Goal: Task Accomplishment & Management: Use online tool/utility

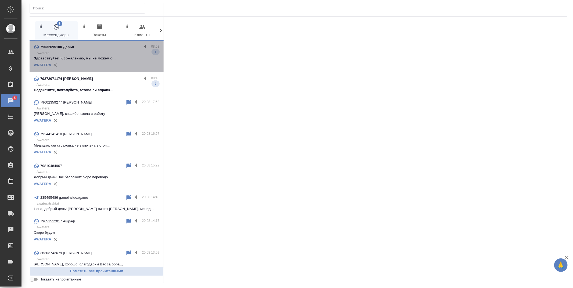
click at [105, 50] on p "Awatera" at bounding box center [98, 52] width 123 height 5
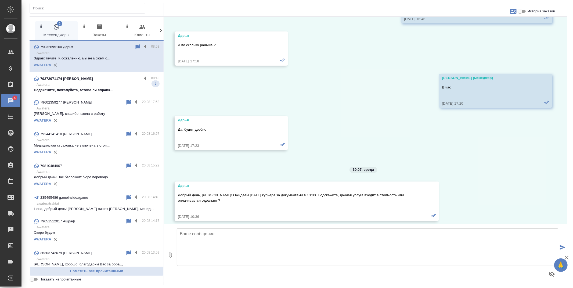
scroll to position [2220, 0]
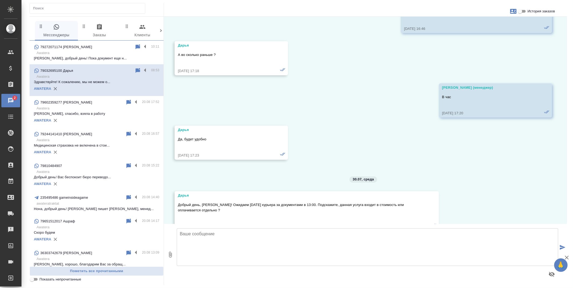
click at [89, 58] on p "Сергей, добрый день! Пока документ еще н..." at bounding box center [96, 58] width 125 height 5
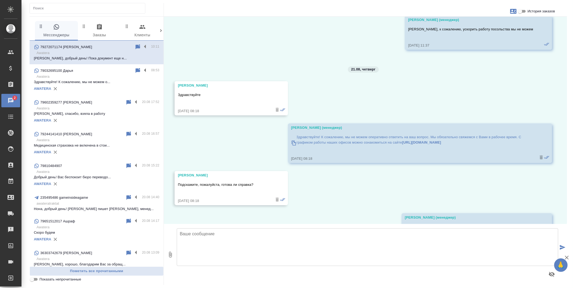
scroll to position [3274, 0]
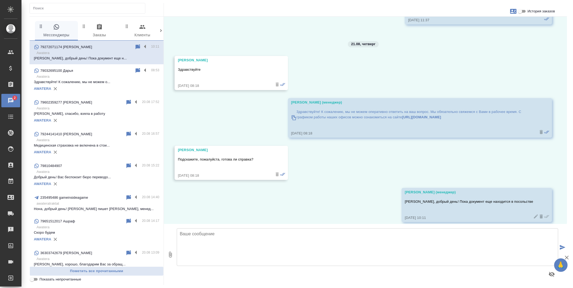
click at [93, 76] on p "Awatera" at bounding box center [98, 76] width 123 height 5
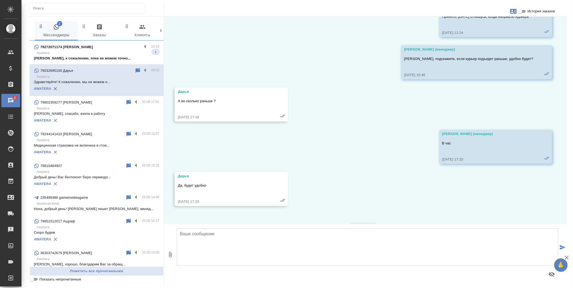
scroll to position [2100, 0]
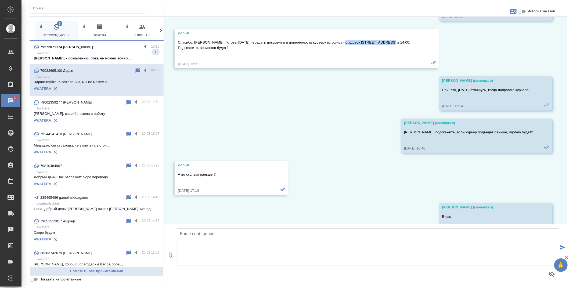
drag, startPoint x: 342, startPoint y: 48, endPoint x: 385, endPoint y: 46, distance: 43.8
click at [385, 46] on p "Спасибо, Мария! Готовы завтра передать документы и доверенность курьеру из офис…" at bounding box center [299, 45] width 242 height 11
copy p "ул. Минская 1Гк4 офис 19"
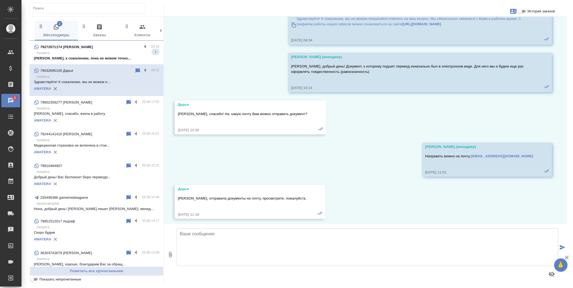
scroll to position [3116, 0]
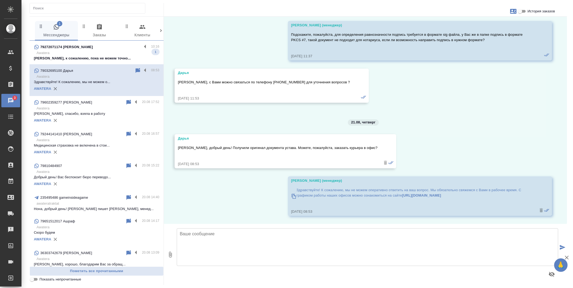
click at [370, 243] on textarea at bounding box center [368, 247] width 382 height 38
paste textarea "ул. Минская 1Гк4 офис 19"
type textarea "Добрый день! Уточните, адрес тот же: ул. Минская 1Гк4 офис 19?"
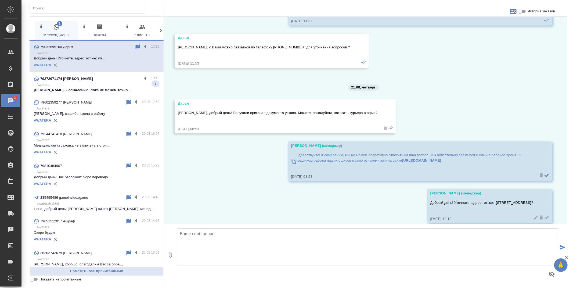
scroll to position [3158, 0]
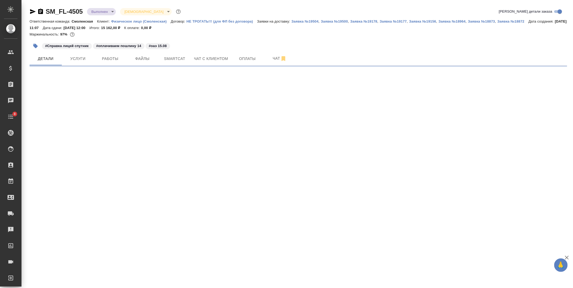
select select "RU"
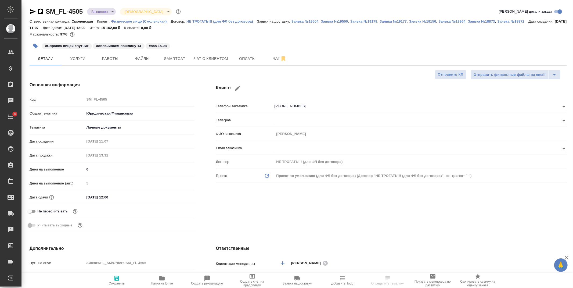
type textarea "x"
type input "Газизов Ринат"
type input "Козлова Мария"
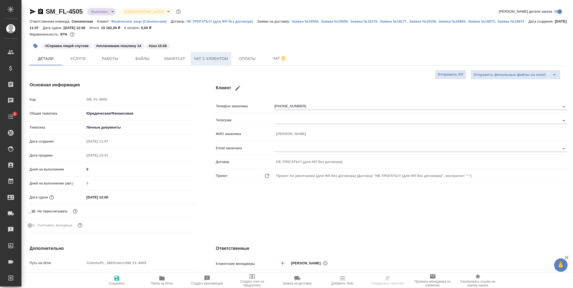
click at [200, 55] on span "Чат с клиентом" at bounding box center [211, 58] width 34 height 7
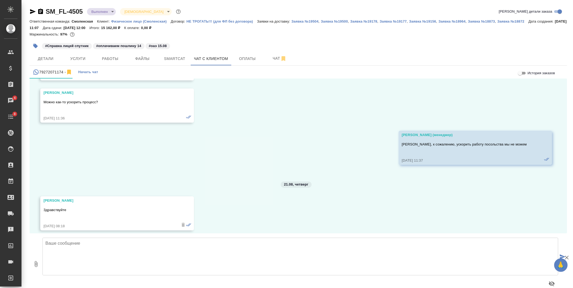
scroll to position [3268, 0]
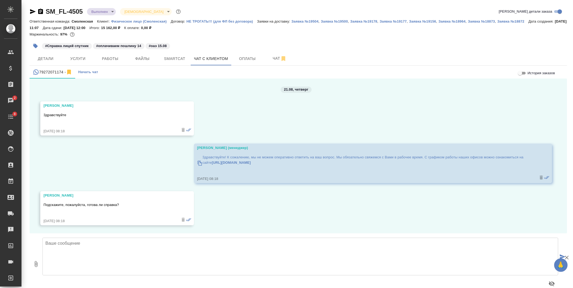
click at [195, 242] on textarea at bounding box center [300, 257] width 516 height 38
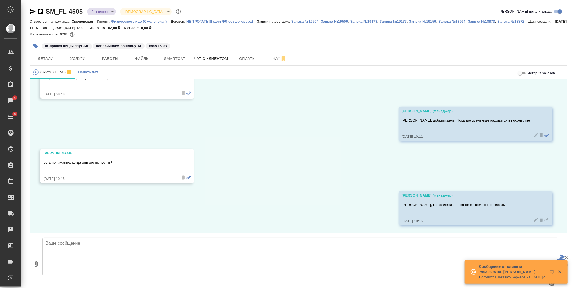
scroll to position [3395, 0]
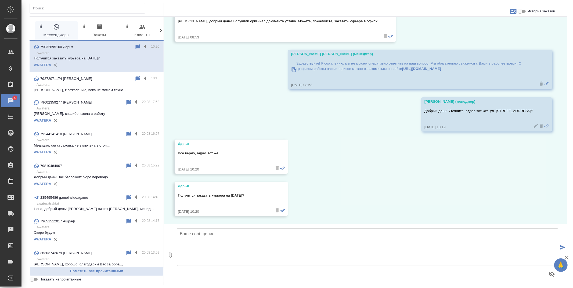
scroll to position [3242, 0]
click at [231, 240] on textarea at bounding box center [368, 247] width 382 height 38
click at [246, 234] on textarea "Да, направлю курьера после обеда" at bounding box center [368, 247] width 382 height 38
type textarea "Да, направлю курьера после 14 часов, точное время смогу сказать позже"
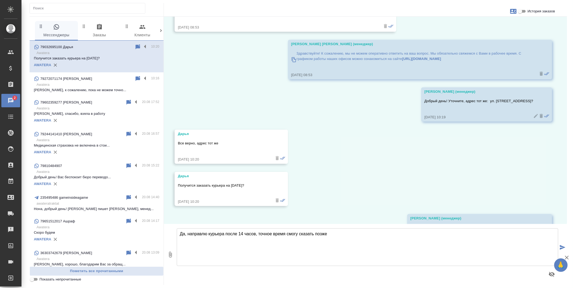
scroll to position [3284, 0]
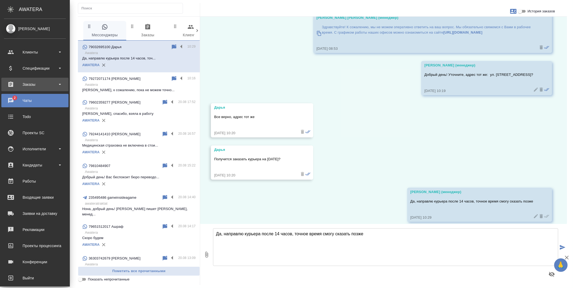
click at [20, 84] on div "Заказы" at bounding box center [35, 84] width 62 height 8
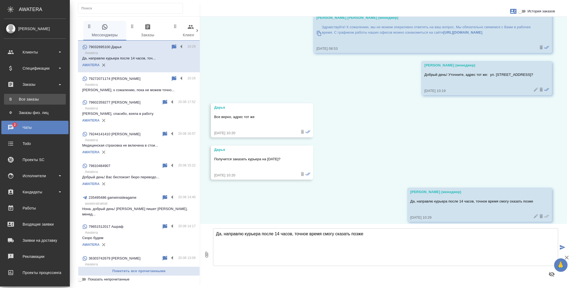
click at [25, 96] on link "В Все заказы" at bounding box center [35, 99] width 62 height 11
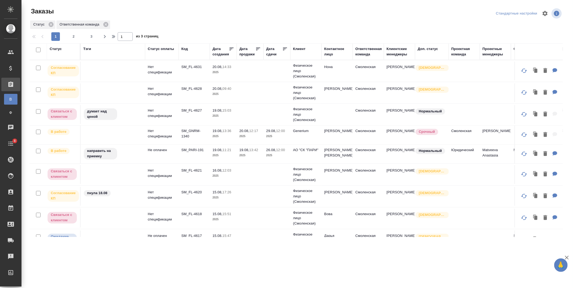
click at [306, 82] on td "Generium" at bounding box center [305, 70] width 31 height 21
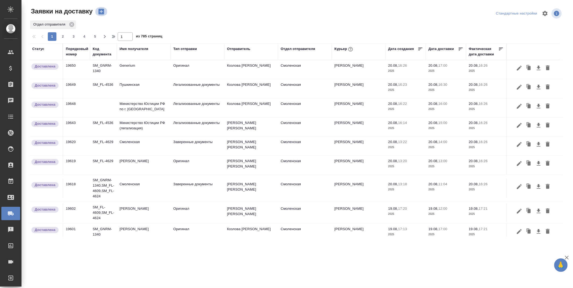
click at [102, 8] on icon "button" at bounding box center [102, 12] width 8 height 8
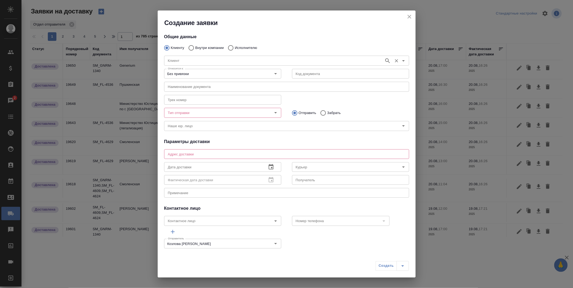
click at [201, 60] on input "Клиент" at bounding box center [274, 60] width 216 height 6
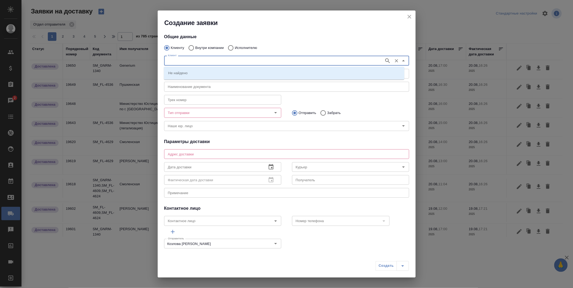
click at [235, 48] on div "Клиент Клиент" at bounding box center [287, 60] width 256 height 24
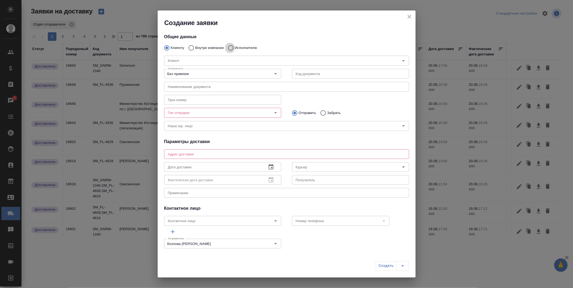
click at [230, 49] on input "Исполнителю" at bounding box center [230, 47] width 10 height 11
radio input "true"
click at [221, 59] on input "Исполнитель" at bounding box center [274, 60] width 216 height 6
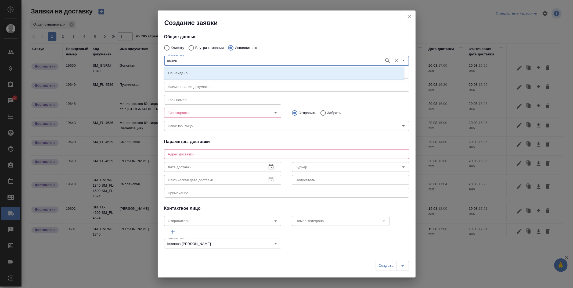
type input "юстиц"
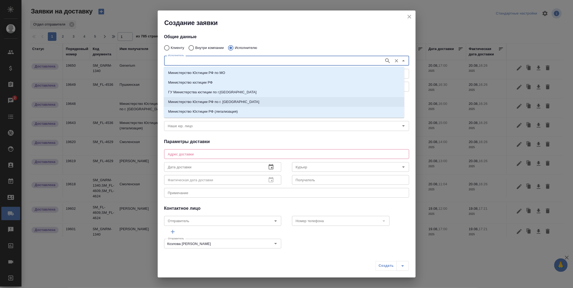
click at [225, 101] on p "Министерство Юстиции РФ по г. Москве" at bounding box center [213, 101] width 91 height 5
type input "Министерство Юстиции РФ по г. Москве"
type textarea "ул. Кржижановского, д. 13, корп. 1"
type input "Министерство Юстиции РФ по г. Москве"
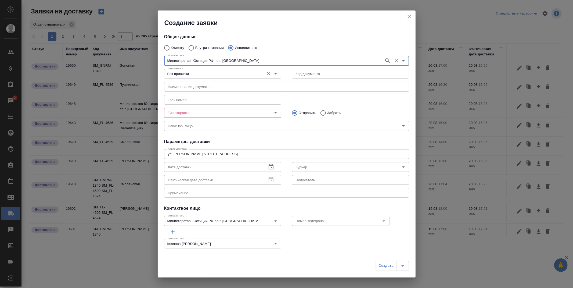
click at [244, 75] on input "Без привязки" at bounding box center [214, 73] width 96 height 6
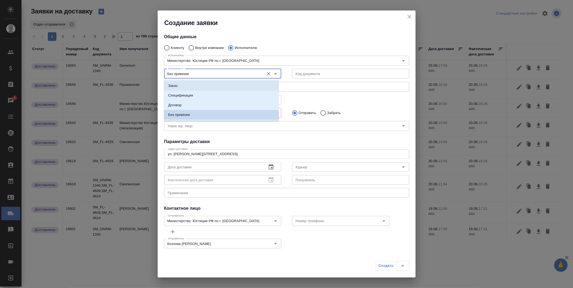
click at [207, 84] on li "Заказ" at bounding box center [221, 86] width 115 height 10
type input "Заказ"
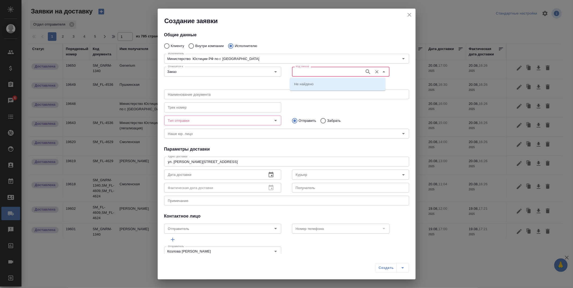
click at [309, 69] on input "Код заказа" at bounding box center [328, 71] width 68 height 6
paste input "SM_GNRM-1340"
type input "SM_GNRM-1340"
click at [307, 82] on p "SM_GNRM-1340" at bounding box center [307, 83] width 27 height 5
type input "(AU) Общество с ограниченной ответственностью "АЛС""
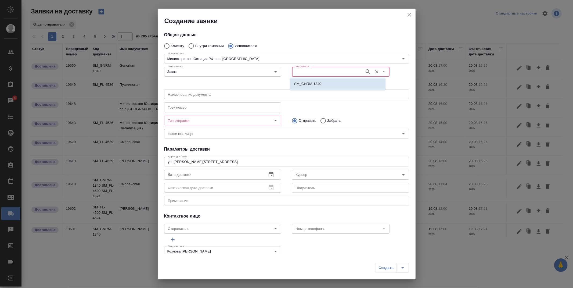
type input "Министерство Юстиции РФ по г. Москве"
type input "SM_GNRM-1340"
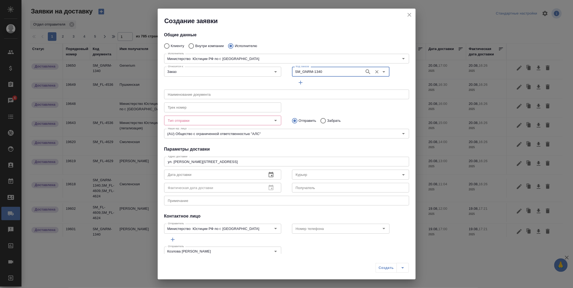
click at [232, 120] on input "Тип отправки" at bounding box center [214, 120] width 96 height 6
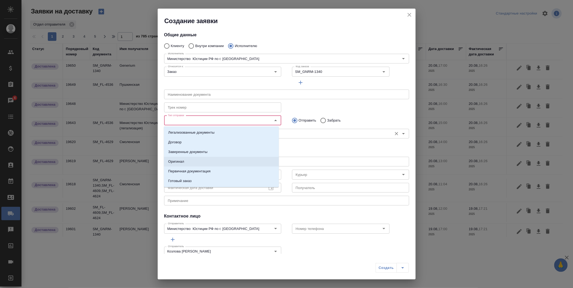
drag, startPoint x: 198, startPoint y: 160, endPoint x: 260, endPoint y: 142, distance: 64.3
click at [198, 161] on li "Оригинал" at bounding box center [221, 162] width 115 height 10
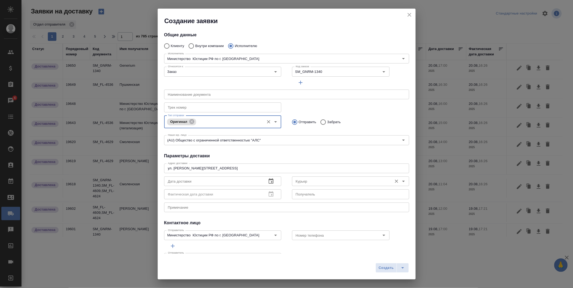
click at [310, 182] on input "Курьер" at bounding box center [342, 181] width 96 height 6
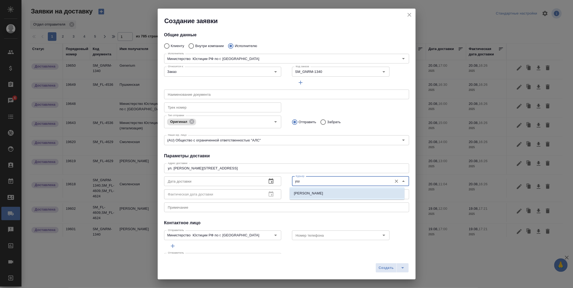
click at [311, 191] on p "Ушаков Андрей" at bounding box center [308, 193] width 29 height 5
type input "Ушаков Андрей"
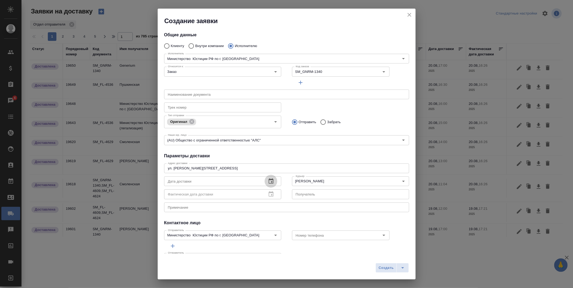
click at [269, 179] on icon "button" at bounding box center [271, 180] width 5 height 5
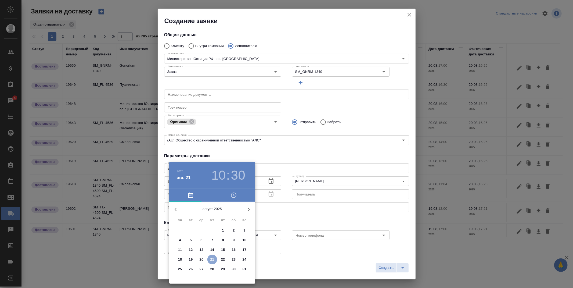
click at [209, 259] on span "21" at bounding box center [212, 259] width 10 height 5
type input "21.08.2025 10:30"
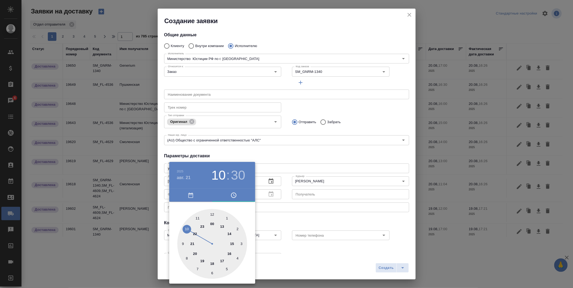
click at [187, 229] on div at bounding box center [212, 244] width 70 height 70
drag, startPoint x: 308, startPoint y: 265, endPoint x: 362, endPoint y: 263, distance: 54.3
click at [308, 265] on div at bounding box center [286, 144] width 573 height 288
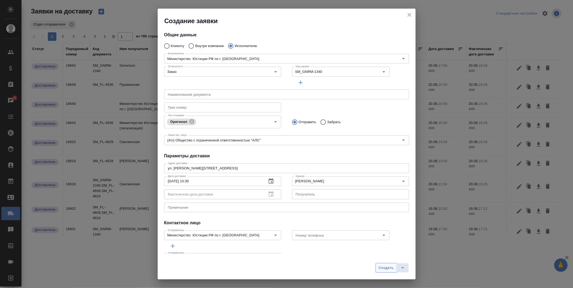
click at [386, 270] on span "Создать" at bounding box center [386, 268] width 15 height 6
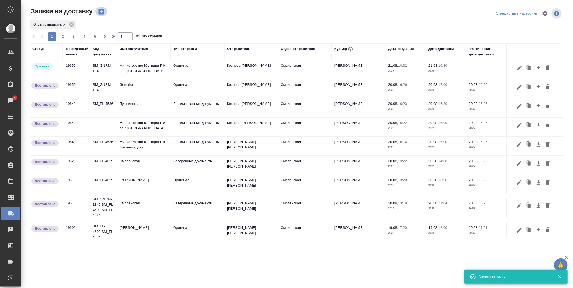
click at [101, 15] on icon "button" at bounding box center [102, 12] width 8 height 8
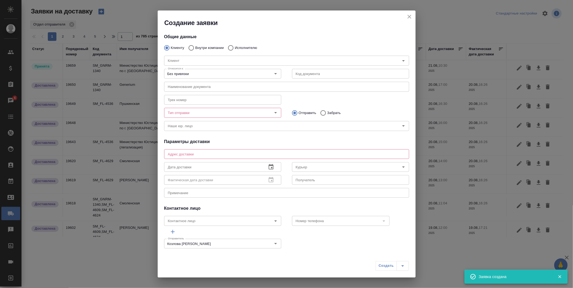
click at [231, 50] on input "Исполнителю" at bounding box center [230, 47] width 10 height 11
radio input "true"
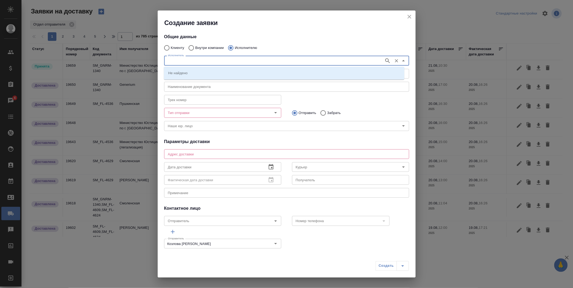
click at [227, 61] on input "Исполнитель" at bounding box center [274, 60] width 216 height 6
type input "корсик"
click at [198, 74] on p "НОТАРИУС Корсик Мария Александровна" at bounding box center [182, 72] width 29 height 5
type input "НОТАРИУС Корсик Мария Александровна"
type textarea "Новокузнецкая, 44/2, железная дверь возле 4-го подъезда"
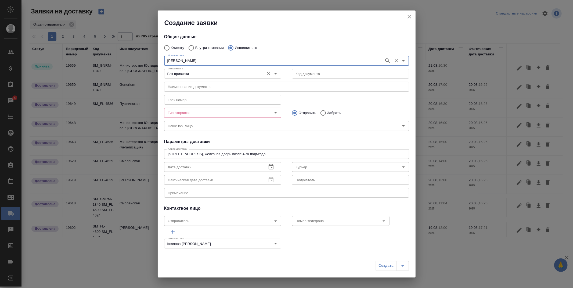
type input "+79250216062"
type input "НОТАРИУС Корсик Мария Александровна"
click at [329, 113] on p "Забрать" at bounding box center [333, 112] width 13 height 5
click at [327, 113] on input "Забрать" at bounding box center [323, 112] width 10 height 11
radio input "true"
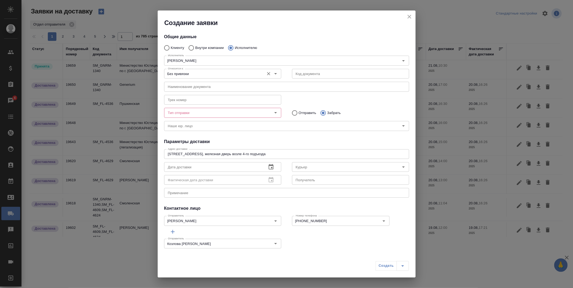
click at [215, 73] on input "Без привязки" at bounding box center [214, 73] width 96 height 6
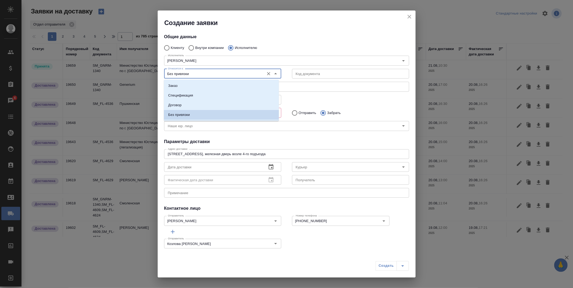
click at [198, 84] on li "Заказ" at bounding box center [221, 86] width 115 height 10
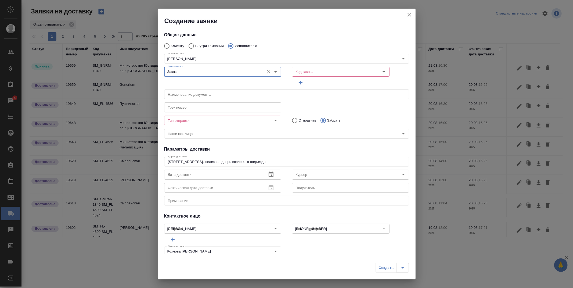
type input "Заказ"
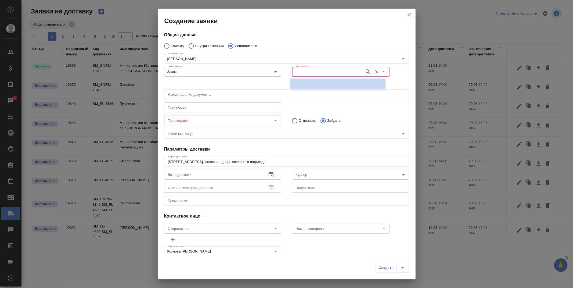
click at [305, 74] on input "Код заказа" at bounding box center [328, 71] width 68 height 6
paste input "SM_GNRM-1340"
type input "SM_GNRM-1340"
drag, startPoint x: 311, startPoint y: 77, endPoint x: 310, endPoint y: 82, distance: 5.7
click at [310, 82] on p "SM_GNRM-1340" at bounding box center [307, 83] width 27 height 5
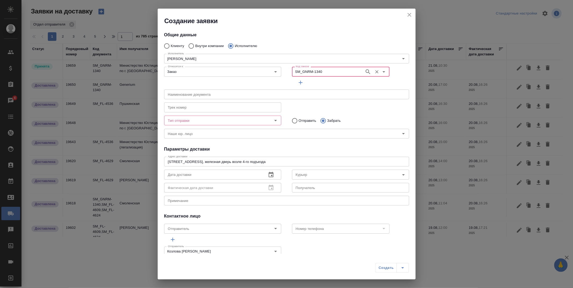
click at [320, 73] on input "SM_GNRM-1340" at bounding box center [328, 71] width 68 height 6
click at [311, 84] on p "SM_GNRM-1340" at bounding box center [307, 83] width 27 height 5
click at [375, 71] on icon "Очистить" at bounding box center [376, 71] width 3 height 3
click at [320, 71] on input "Код заказа" at bounding box center [328, 71] width 68 height 6
click at [319, 84] on p "SM_GNRM-1340" at bounding box center [307, 83] width 27 height 5
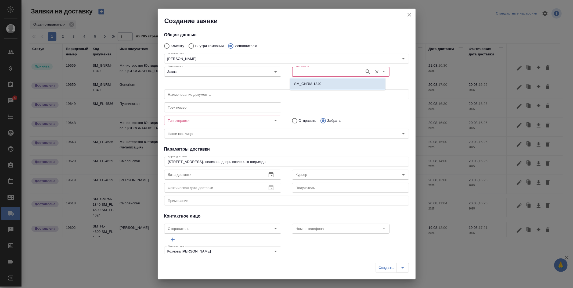
type input "(AU) Общество с ограниченной ответственностью "АЛС""
type input "НОТАРИУС Корсик Мария Александровна"
type input "SM_GNRM-1340"
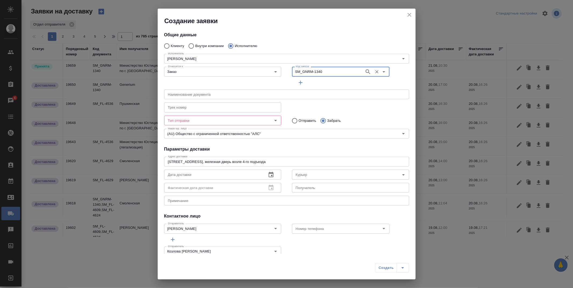
click at [249, 197] on div "x Примечание" at bounding box center [286, 201] width 245 height 10
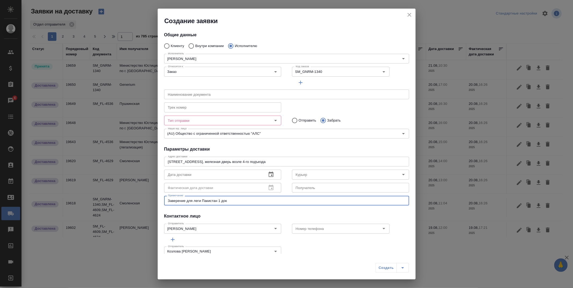
type textarea "Заверение для леги Пакистан 1 док"
click at [238, 118] on input "Тип отправки" at bounding box center [214, 120] width 96 height 6
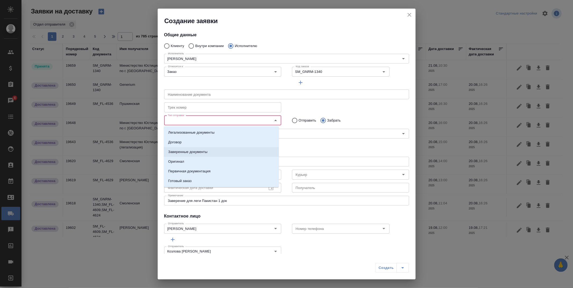
click at [209, 152] on li "Заверенные документы" at bounding box center [221, 152] width 115 height 10
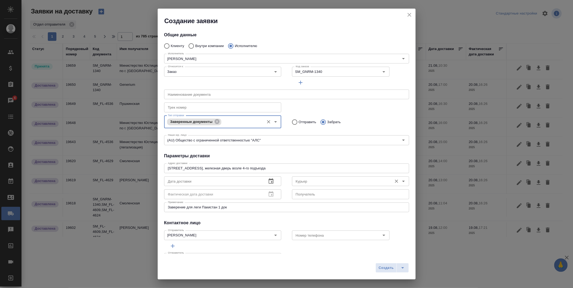
click at [302, 182] on input "Курьер" at bounding box center [342, 181] width 96 height 6
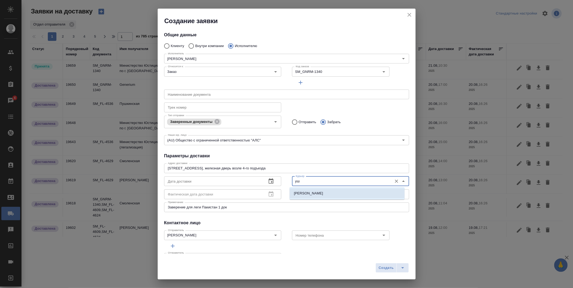
click at [306, 193] on p "Ушаков Андрей" at bounding box center [308, 193] width 29 height 5
type input "Ушаков Андрей"
click at [269, 181] on icon "button" at bounding box center [271, 180] width 5 height 5
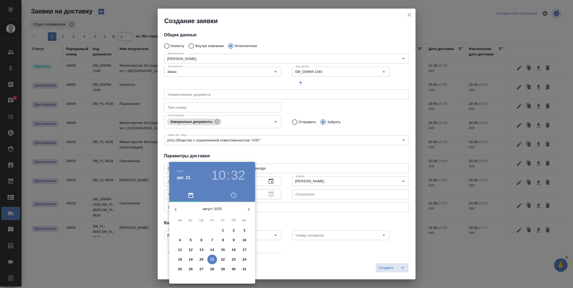
click at [211, 260] on p "21" at bounding box center [212, 259] width 4 height 5
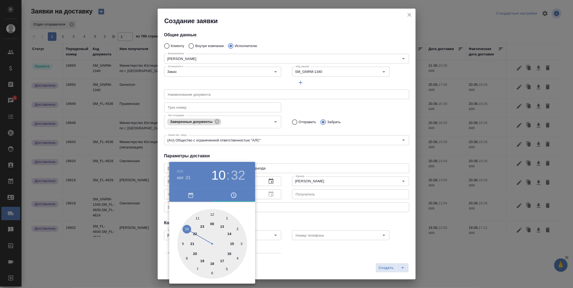
click at [211, 214] on div at bounding box center [212, 244] width 70 height 70
type input "21.08.2025 12:00"
drag, startPoint x: 315, startPoint y: 253, endPoint x: 340, endPoint y: 253, distance: 24.7
click at [315, 253] on div at bounding box center [286, 144] width 573 height 288
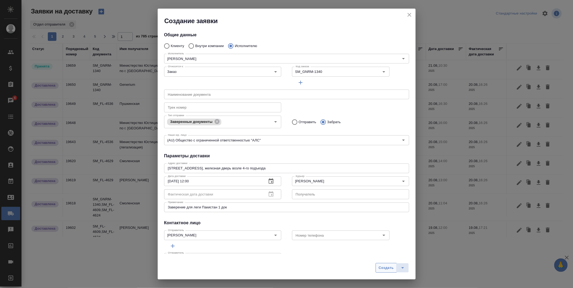
click at [387, 268] on span "Создать" at bounding box center [386, 268] width 15 height 6
radio input "true"
type input "Без привязки"
radio input "true"
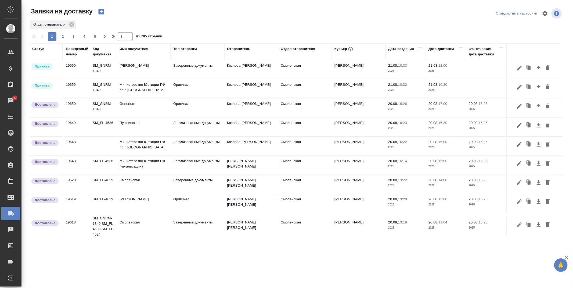
click at [98, 13] on icon "button" at bounding box center [101, 12] width 6 height 6
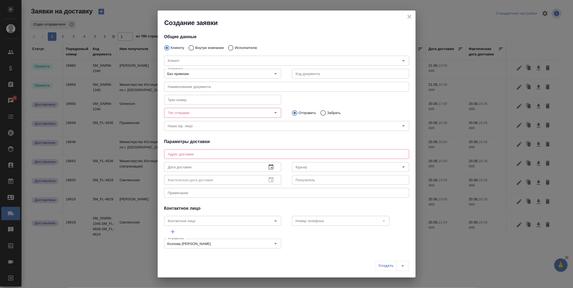
click at [411, 18] on icon "close" at bounding box center [409, 16] width 6 height 6
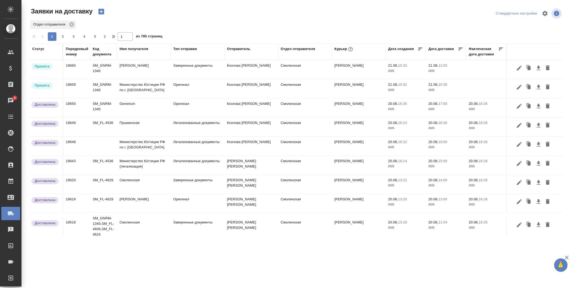
click at [103, 12] on icon "button" at bounding box center [102, 12] width 8 height 8
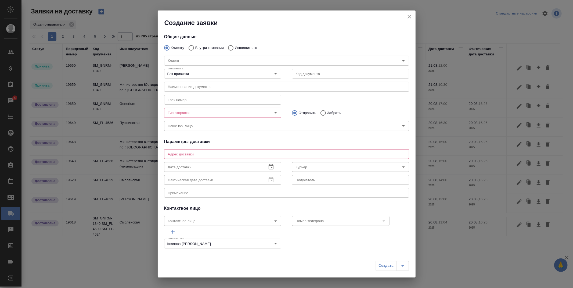
click at [190, 48] on input "Внутри компании" at bounding box center [191, 47] width 10 height 11
radio input "true"
click at [192, 56] on div "Команда" at bounding box center [286, 61] width 245 height 10
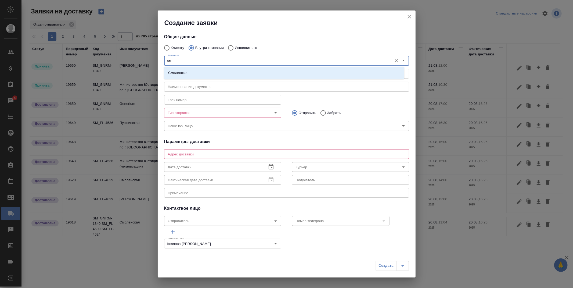
type input "смо"
click at [192, 68] on div "Смоленская" at bounding box center [284, 73] width 240 height 12
click at [192, 71] on li "Смоленская" at bounding box center [284, 73] width 240 height 10
type textarea "Смоленский бульвар, д. 24, стр. 2, подъезд 1, этаж 1"
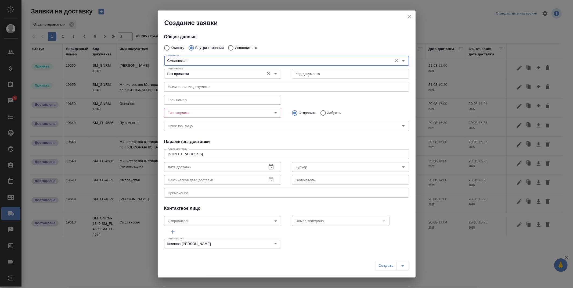
type input "Смоленская"
click at [193, 71] on input "Без привязки" at bounding box center [214, 73] width 96 height 6
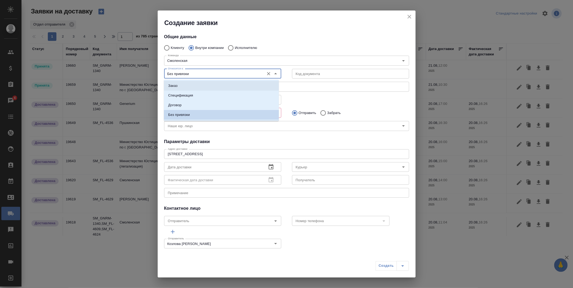
click at [193, 83] on li "Заказ" at bounding box center [221, 86] width 115 height 10
type input "Заказ"
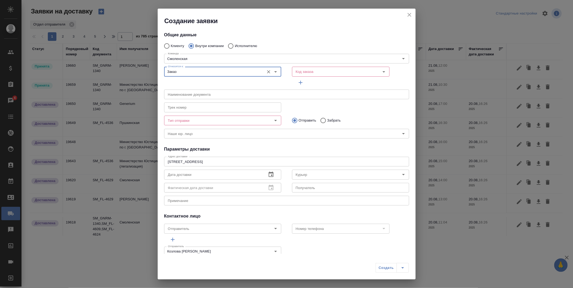
click at [324, 120] on input "Забрать" at bounding box center [323, 120] width 10 height 11
radio input "true"
click at [265, 121] on div at bounding box center [272, 121] width 14 height 8
click at [206, 120] on input "Тип отправки" at bounding box center [214, 120] width 96 height 6
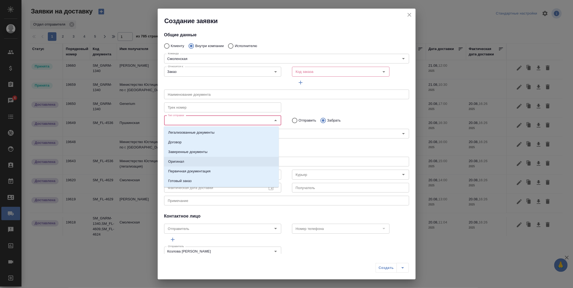
click at [185, 160] on li "Оригинал" at bounding box center [221, 162] width 115 height 10
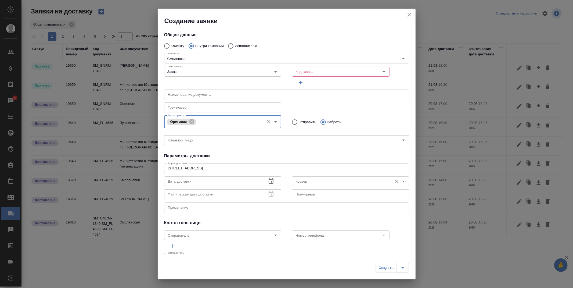
click at [310, 183] on input "Курьер" at bounding box center [342, 181] width 96 height 6
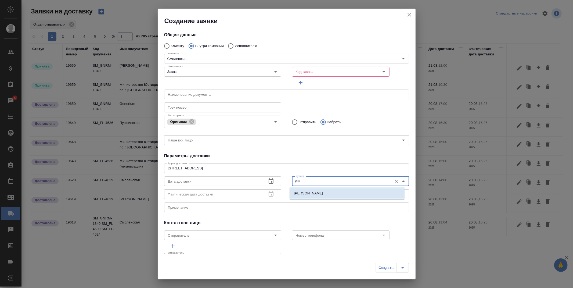
click at [310, 192] on p "Ушаков Андрей" at bounding box center [308, 193] width 29 height 5
type input "Ушаков Андрей"
click at [268, 181] on icon "button" at bounding box center [271, 181] width 6 height 6
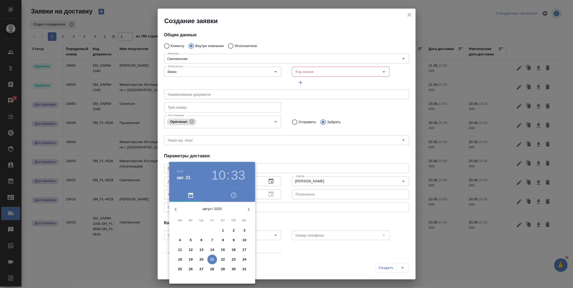
click at [213, 260] on p "21" at bounding box center [212, 259] width 4 height 5
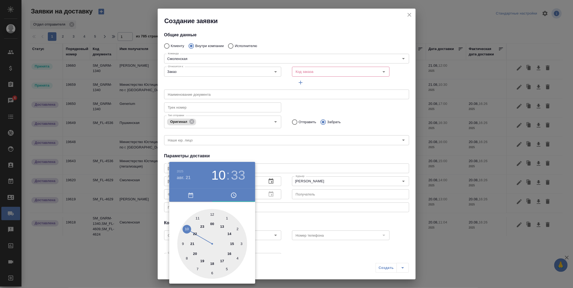
click at [221, 226] on div at bounding box center [212, 244] width 70 height 70
click at [212, 212] on div at bounding box center [212, 244] width 70 height 70
type input "21.08.2025 13:00"
click at [289, 212] on div at bounding box center [286, 144] width 573 height 288
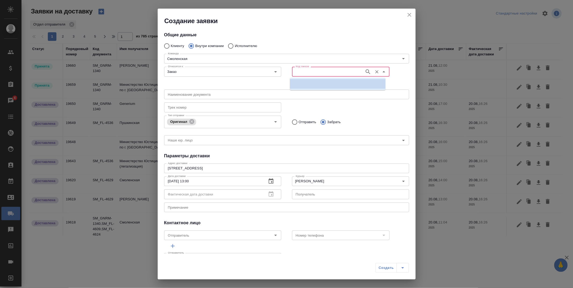
click at [325, 72] on input "Код заказа" at bounding box center [328, 71] width 68 height 6
type input "С_АД-15822"
type input "C_fl-15822"
click at [322, 84] on li "C_FL-15822" at bounding box center [338, 84] width 96 height 10
type input "(МБ) ООО "Монблан""
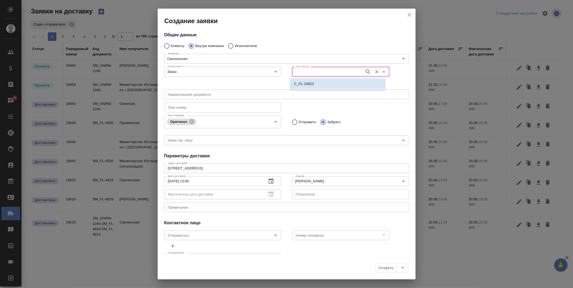
type input "C_FL-15822"
click at [299, 82] on icon "button" at bounding box center [300, 82] width 6 height 6
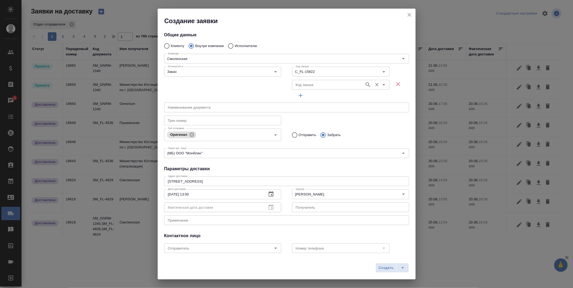
click at [318, 82] on input "Код заказа" at bounding box center [328, 84] width 68 height 6
paste input "SM_SCHGRP-31"
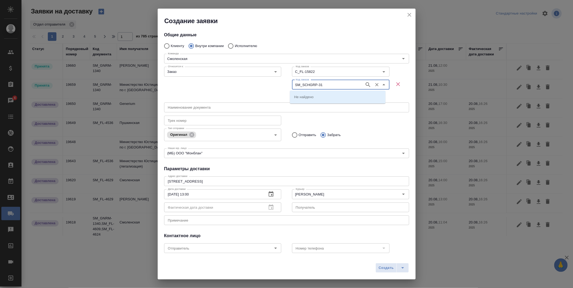
type input "SM_SCHGRP-31"
click at [313, 97] on p "SM_SCHGRP-31" at bounding box center [308, 96] width 28 height 5
type input "SM_SCHGRP-31"
click at [383, 269] on span "Создать" at bounding box center [386, 268] width 15 height 6
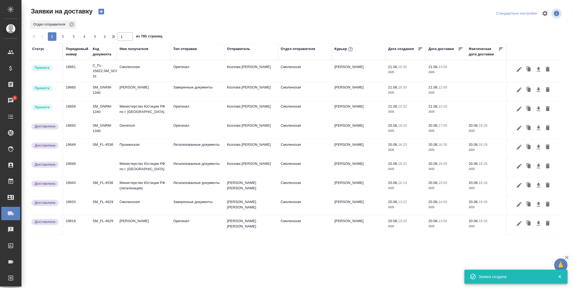
click at [100, 12] on icon "button" at bounding box center [102, 12] width 8 height 8
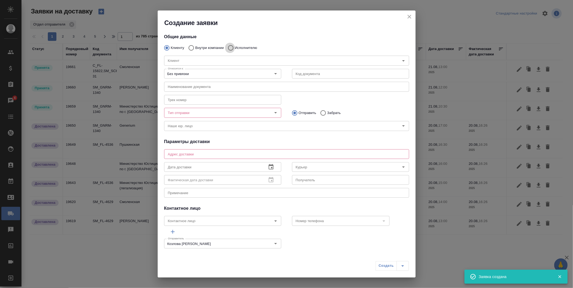
click at [231, 49] on input "Исполнителю" at bounding box center [230, 47] width 10 height 11
radio input "true"
click at [221, 61] on input "Исполнитель" at bounding box center [274, 60] width 216 height 6
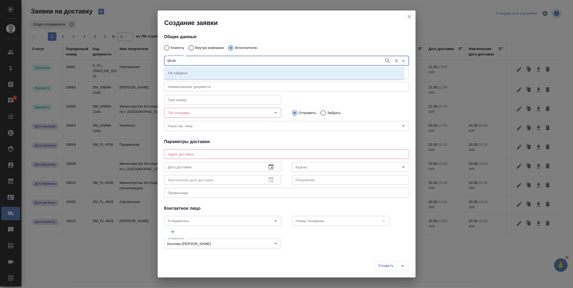
type input "rjhcbr"
type input "корсик"
click at [198, 71] on p "НОТАРИУС Корсик Мария Александровна" at bounding box center [182, 72] width 29 height 5
type input "НОТАРИУС Корсик Мария Александровна"
type textarea "Новокузнецкая, 44/2, железная дверь возле 4-го подъезда"
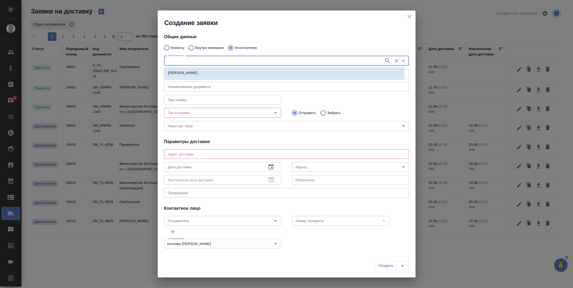
type input "+79250216062"
type input "НОТАРИУС Корсик Мария Александровна"
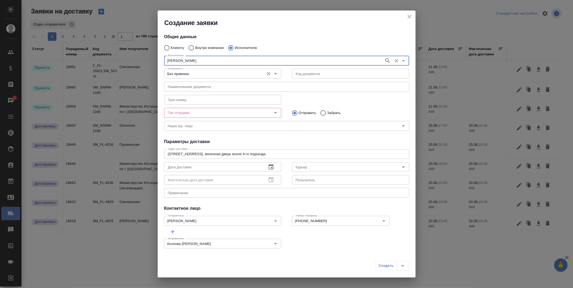
click at [226, 78] on div "Без привязки Относится к:" at bounding box center [222, 74] width 117 height 10
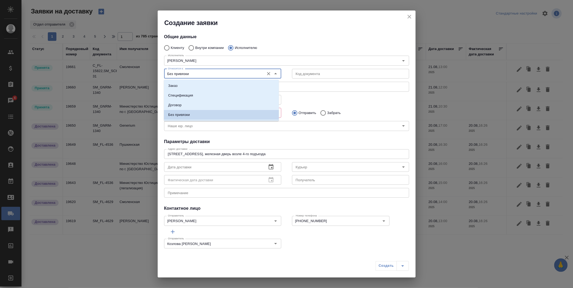
click at [196, 72] on input "Без привязки" at bounding box center [214, 73] width 96 height 6
click at [191, 87] on li "Заказ" at bounding box center [221, 86] width 115 height 10
type input "Заказ"
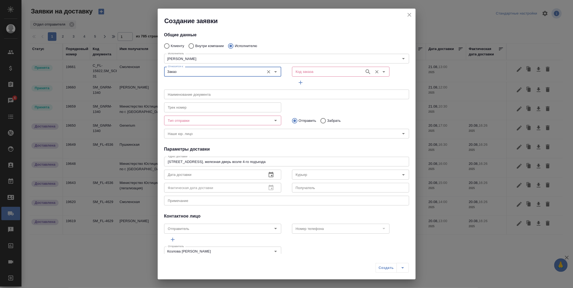
click at [317, 73] on input "Код заказа" at bounding box center [328, 71] width 68 height 6
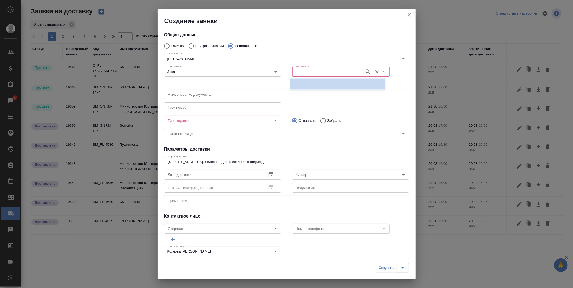
paste input "SM_SCHGRP-31"
type input "SM_SCHGRP-31"
click at [315, 80] on li "SM_SCHGRP-31" at bounding box center [338, 84] width 96 height 10
type input "(OTP) Общество с ограниченной ответственностью «Вектор Развития»"
type input "НОТАРИУС Корсик Мария Александровна"
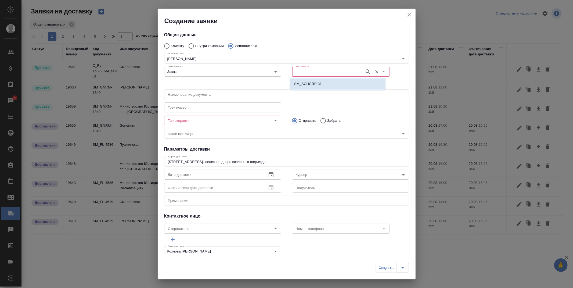
type input "SM_SCHGRP-31"
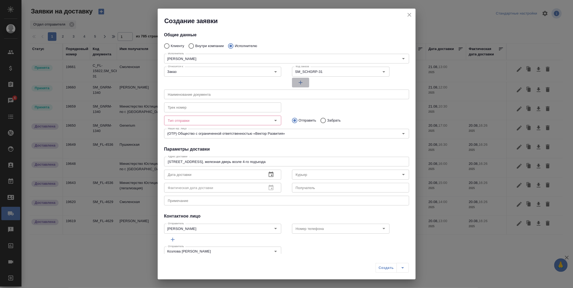
click at [300, 81] on icon "button" at bounding box center [300, 82] width 6 height 6
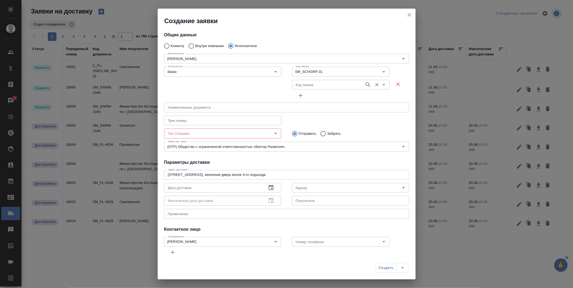
click at [315, 85] on input "Код заказа" at bounding box center [328, 84] width 68 height 6
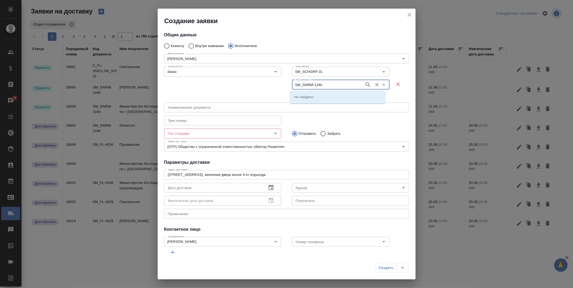
type input "SM_GNRM-1340"
click at [375, 84] on button "Очистить" at bounding box center [377, 85] width 8 height 8
click at [318, 86] on input "Код заказа" at bounding box center [328, 84] width 68 height 6
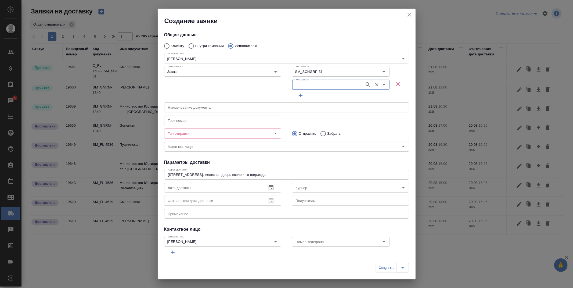
click at [318, 86] on input "Код заказа" at bounding box center [328, 84] width 68 height 6
type input "C_fl-15822"
click at [313, 95] on p "C_FL-15822" at bounding box center [304, 96] width 20 height 5
type input "C_FL-15822"
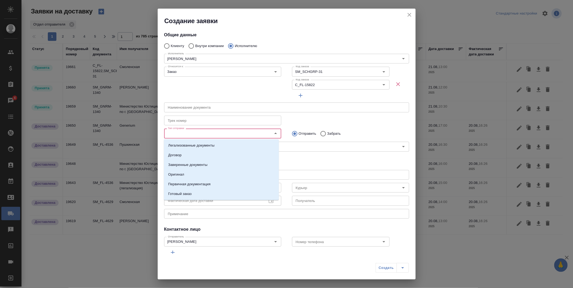
click at [220, 133] on input "Тип отправки" at bounding box center [214, 133] width 96 height 6
click at [188, 174] on li "Оригинал" at bounding box center [221, 175] width 115 height 10
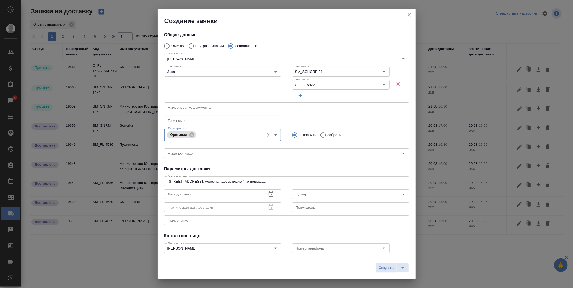
click at [327, 133] on p "Забрать" at bounding box center [333, 134] width 13 height 5
click at [326, 133] on input "Забрать" at bounding box center [323, 134] width 10 height 11
radio input "true"
click at [299, 133] on p "Отправить" at bounding box center [308, 134] width 18 height 5
click at [297, 133] on input "Отправить" at bounding box center [294, 134] width 10 height 11
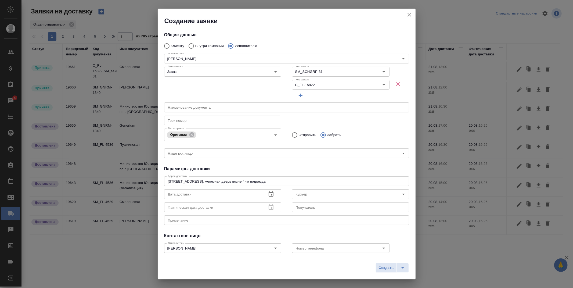
radio input "true"
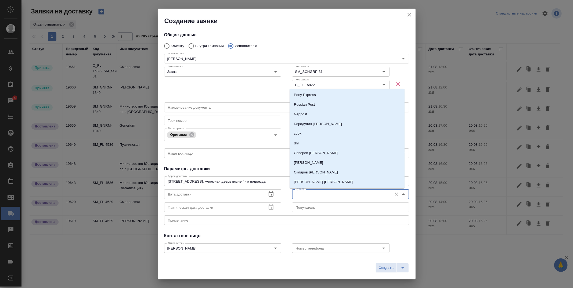
click at [306, 194] on input "Курьер" at bounding box center [342, 194] width 96 height 6
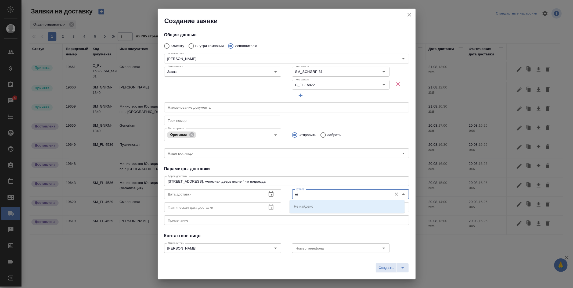
type input "e"
click at [304, 205] on p "Ушаков Андрей" at bounding box center [308, 205] width 29 height 5
type input "Ушаков Андрей"
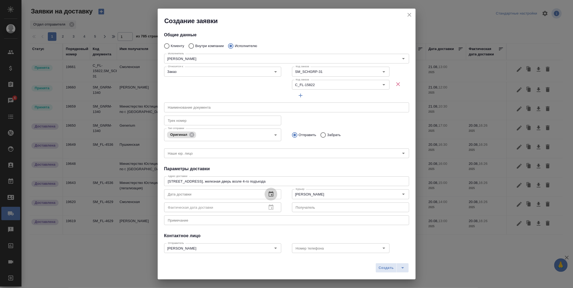
click at [270, 194] on icon "button" at bounding box center [271, 194] width 6 height 6
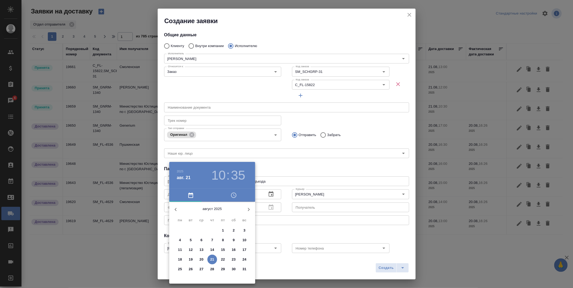
click at [211, 260] on p "21" at bounding box center [212, 259] width 4 height 5
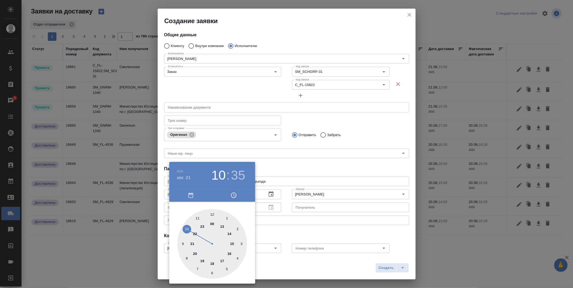
click at [222, 226] on div at bounding box center [212, 244] width 70 height 70
click at [213, 273] on div at bounding box center [212, 244] width 70 height 70
type input "21.08.2025 13:30"
click at [296, 267] on div at bounding box center [286, 144] width 573 height 288
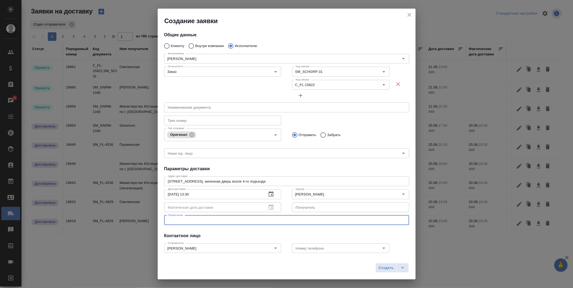
click at [235, 219] on textarea at bounding box center [287, 220] width 238 height 4
type textarea "Заверка и срочный апостиль"
click at [379, 267] on span "Создать" at bounding box center [386, 268] width 15 height 6
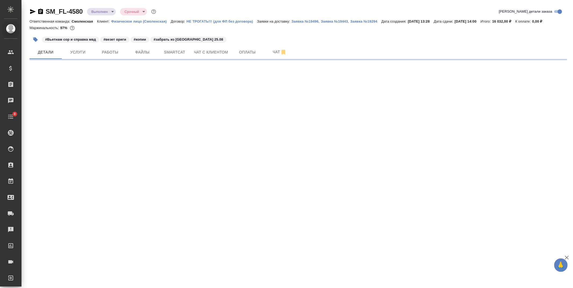
select select "RU"
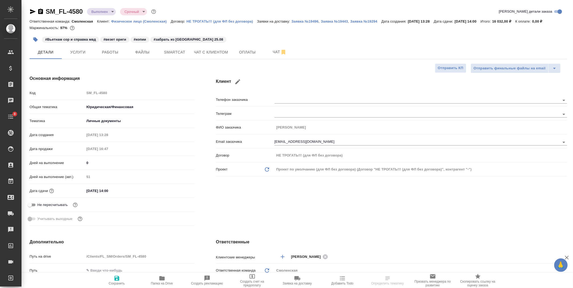
type textarea "x"
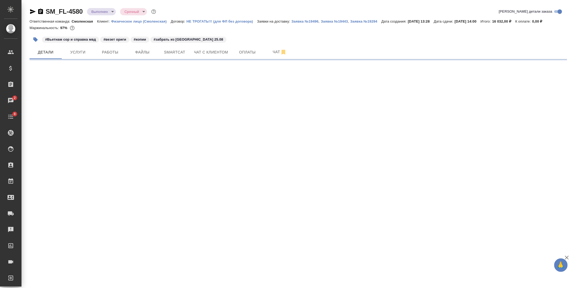
select select "RU"
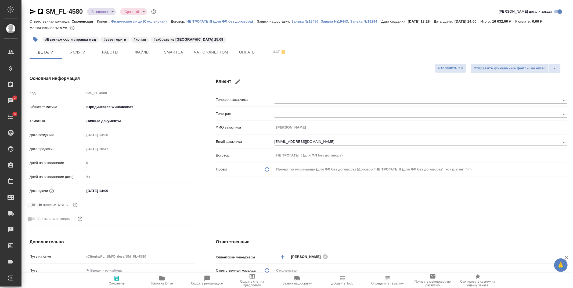
type textarea "x"
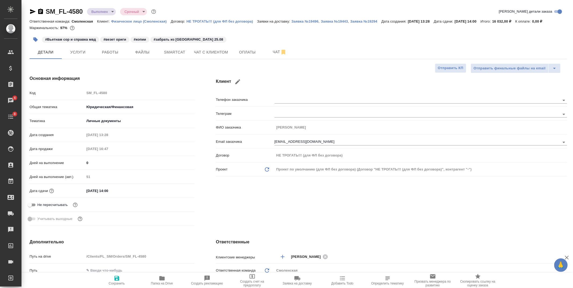
type textarea "x"
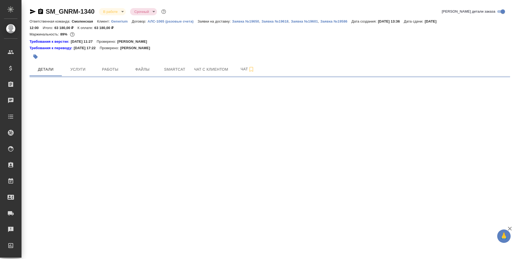
select select "RU"
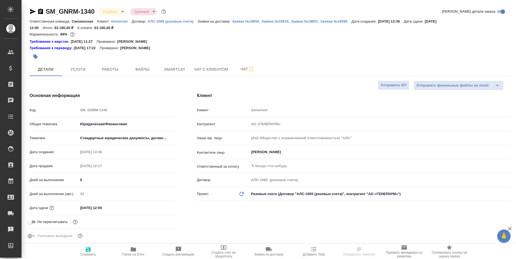
type textarea "x"
select select "RU"
type textarea "x"
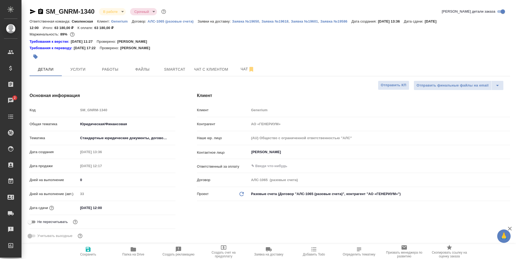
type textarea "x"
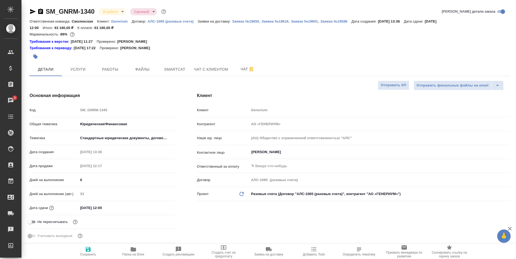
type textarea "x"
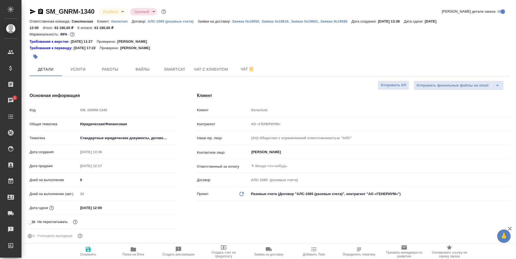
type textarea "x"
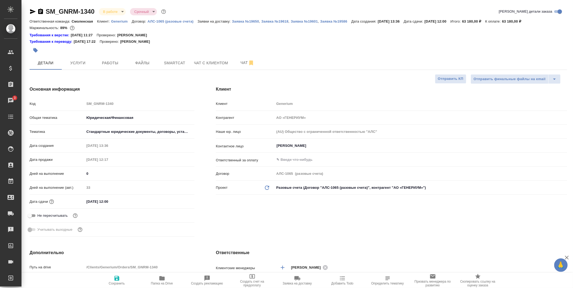
type textarea "x"
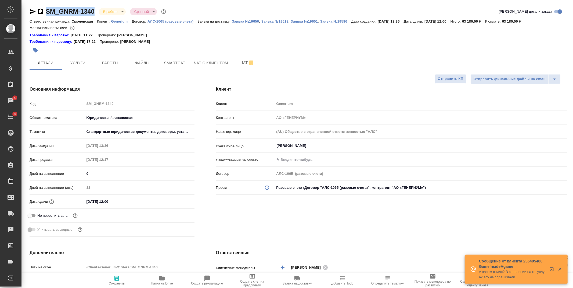
drag, startPoint x: 95, startPoint y: 9, endPoint x: 46, endPoint y: 10, distance: 48.1
click at [46, 10] on div "SM_GNRM-1340 В работе inProgress Срочный urgent" at bounding box center [99, 11] width 138 height 9
copy link "SM_GNRM-1340"
type textarea "x"
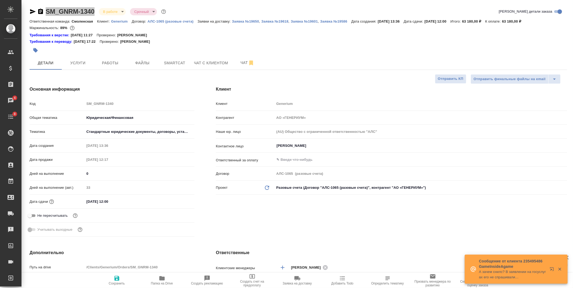
type textarea "x"
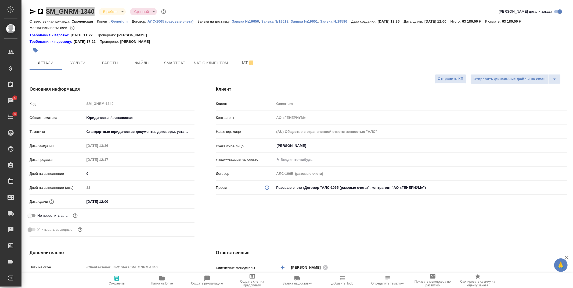
type textarea "x"
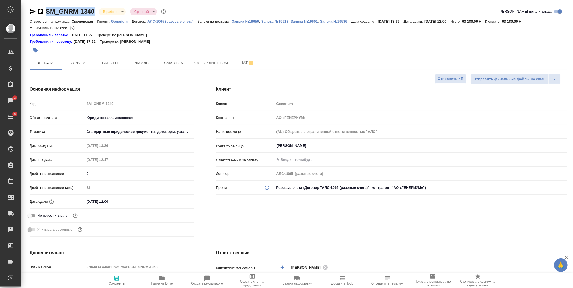
type textarea "x"
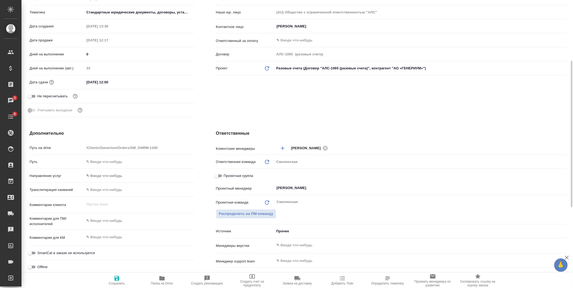
type textarea "x"
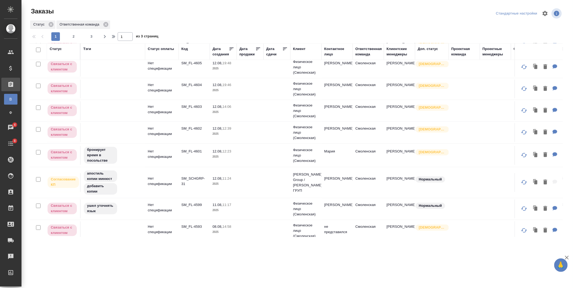
scroll to position [358, 0]
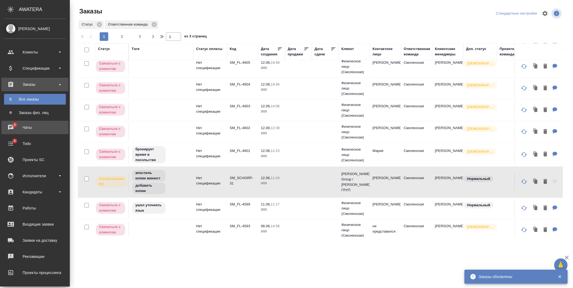
click at [11, 126] on span "4" at bounding box center [14, 124] width 8 height 5
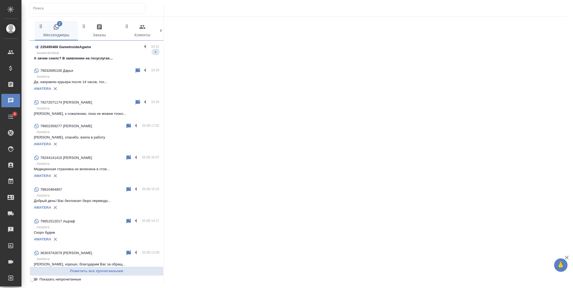
click at [81, 57] on p "А зачем снилс? В заявлении на госуслугах..." at bounding box center [96, 58] width 125 height 5
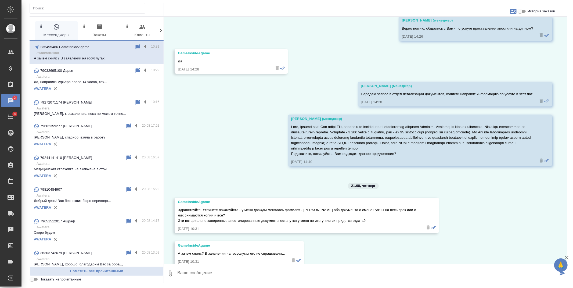
scroll to position [99, 0]
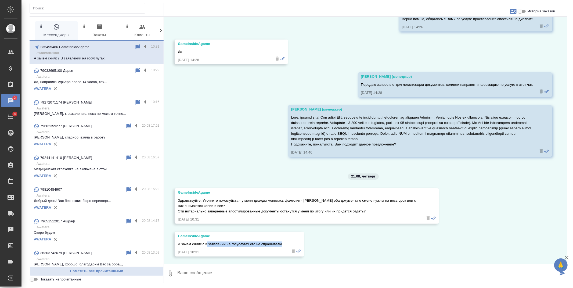
drag, startPoint x: 206, startPoint y: 242, endPoint x: 282, endPoint y: 241, distance: 75.8
click at [282, 242] on span "А зачем снилс? В заявлении на госуслугах его не спрашивали…" at bounding box center [231, 244] width 107 height 4
click at [246, 161] on div "20.08, среда GameInsideAgame Нона 20.08.25, 14:25 Касаткина Александра (менедже…" at bounding box center [365, 140] width 403 height 247
click at [231, 278] on textarea at bounding box center [368, 273] width 382 height 18
paste textarea "Все документы об образовании сейчас привязываются к СНИЛСу, поэтому его номер н…"
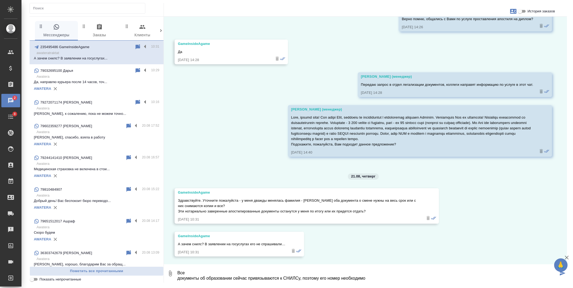
scroll to position [9, 0]
click at [179, 269] on textarea "Все документы об образовании сейчас привязываются к СНИЛСу, поэтому его номер н…" at bounding box center [368, 273] width 382 height 18
click at [178, 273] on textarea "Все документы об образовании сейчас привязываются к СНИЛСу, поэтому его номер н…" at bounding box center [368, 273] width 382 height 18
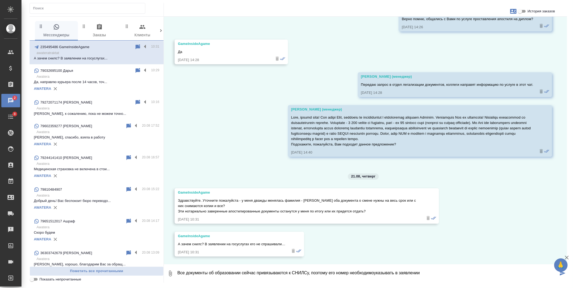
scroll to position [0, 0]
click at [175, 272] on button "0" at bounding box center [170, 273] width 13 height 18
click at [178, 270] on textarea "Все документы об образовании сейчас привязываются к СНИЛСу, поэтому его номер н…" at bounding box center [368, 273] width 382 height 18
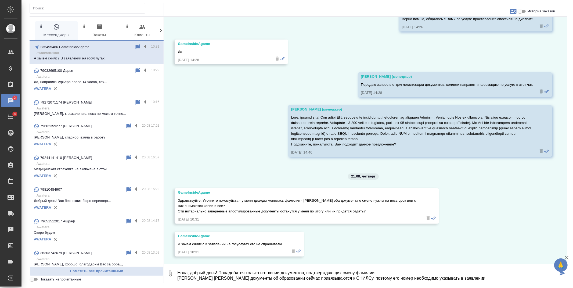
type textarea "Нона, добрый день! Понадобятся только нот копии документов, подтверждающих смен…"
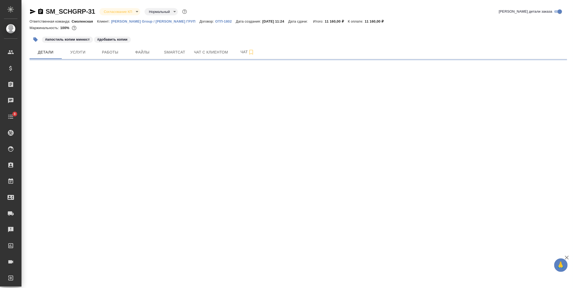
select select "RU"
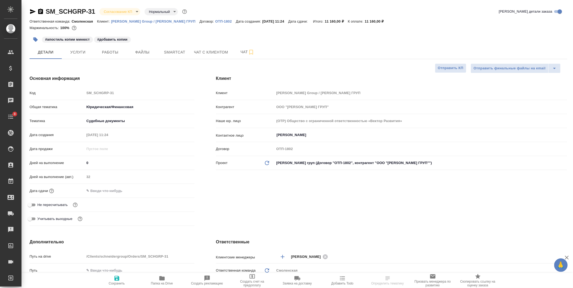
type textarea "x"
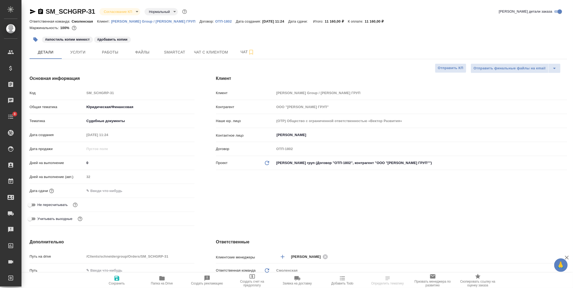
type textarea "x"
drag, startPoint x: 98, startPoint y: 4, endPoint x: 45, endPoint y: 10, distance: 53.2
click at [45, 10] on div "SM_SCHGRP-31 Согласование КП kpNegotiation Нормальный normal Кратко детали зака…" at bounding box center [299, 277] width 544 height 555
copy link "SM_SCHGRP-31"
type textarea "x"
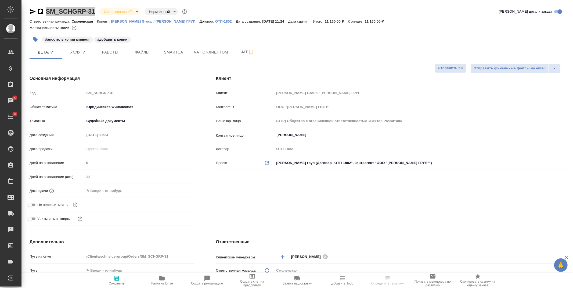
type textarea "x"
select select "RU"
type textarea "x"
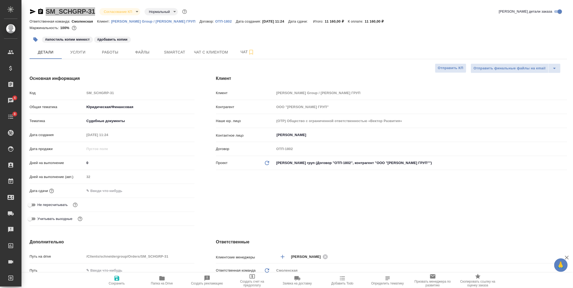
type textarea "x"
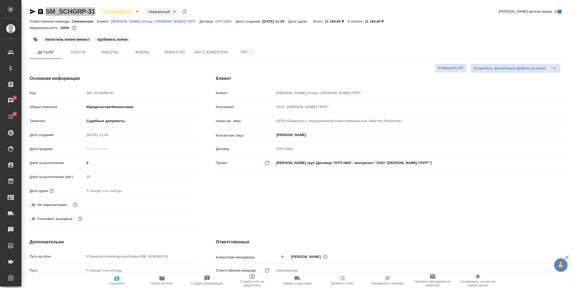
type textarea "x"
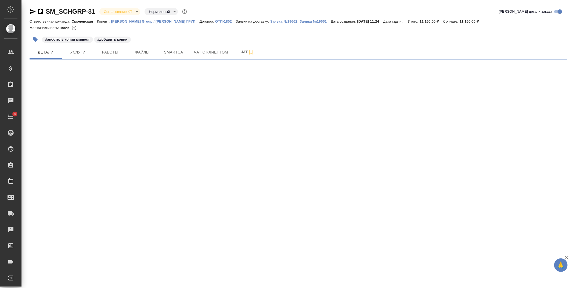
select select "RU"
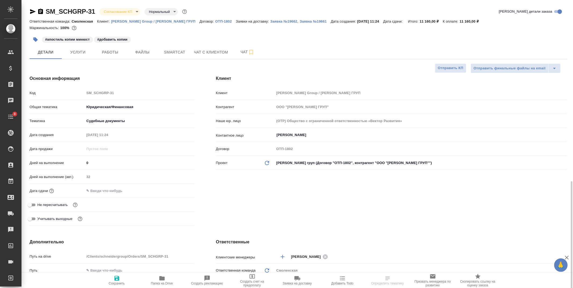
scroll to position [119, 0]
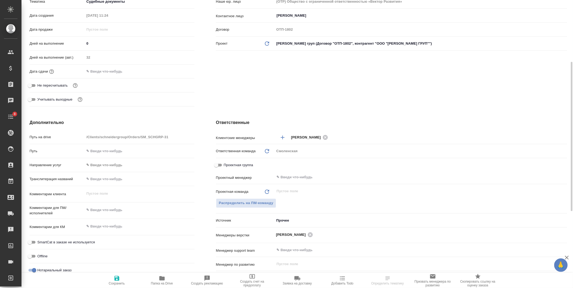
type textarea "x"
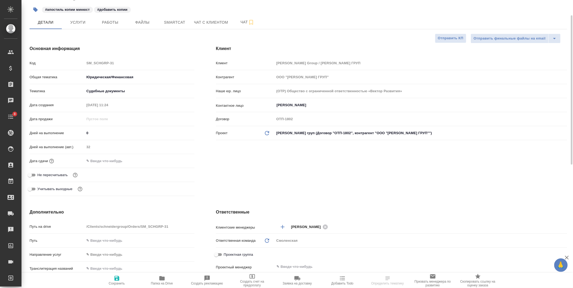
scroll to position [0, 0]
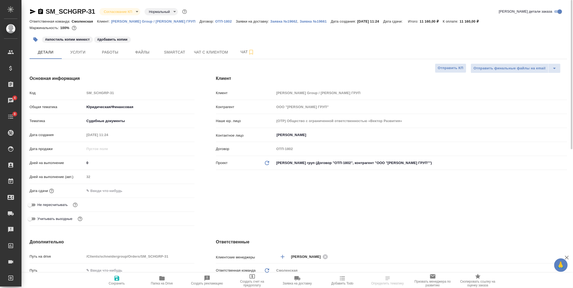
type textarea "x"
select select "RU"
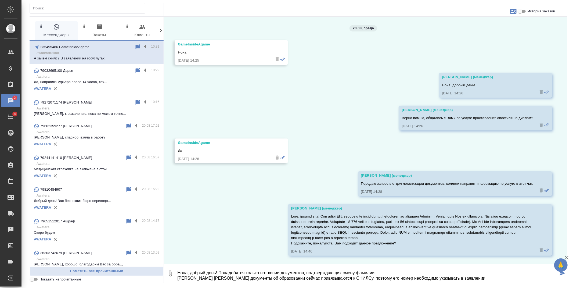
scroll to position [99, 0]
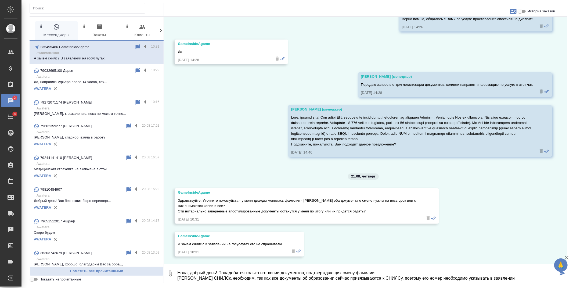
drag, startPoint x: 198, startPoint y: 279, endPoint x: 214, endPoint y: 278, distance: 15.9
click at [198, 279] on textarea "Нона, добрый день! Понадобятся только нот копии документов, подтверждающих смен…" at bounding box center [368, 273] width 382 height 18
click at [222, 278] on textarea "Нона, добрый день! Понадобятся только нот копии документов, подтверждающих смен…" at bounding box center [368, 273] width 382 height 18
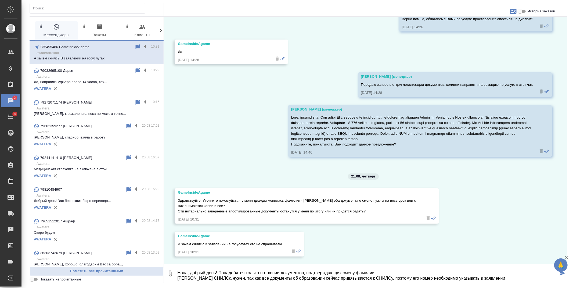
click at [489, 278] on textarea "Нона, добрый день! Понадобятся только нот копии документов, подтверждающих смен…" at bounding box center [368, 273] width 382 height 18
type textarea "Нона, добрый день! Понадобятся только нот копии документов, подтверждающих смен…"
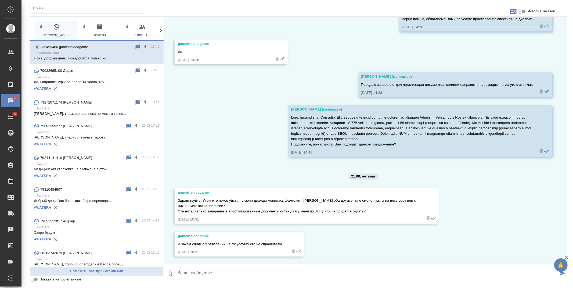
scroll to position [143, 0]
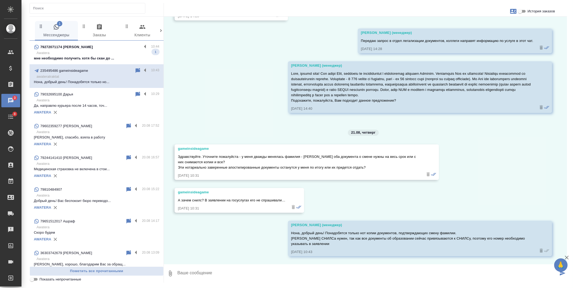
click at [99, 49] on div "79272071174 Sergey Razumkov" at bounding box center [88, 47] width 108 height 6
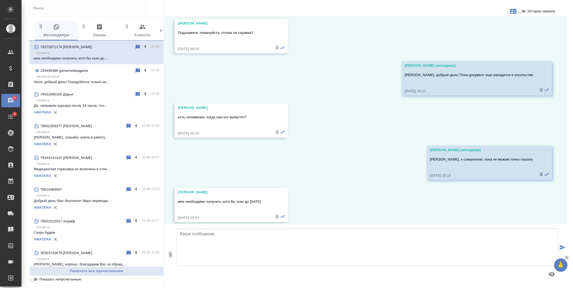
scroll to position [3443, 0]
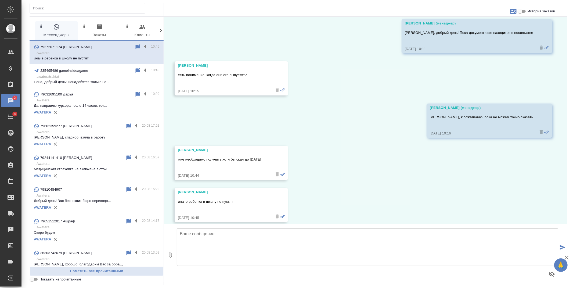
click at [418, 182] on div "22.07, вторник Sergey Razumkov Добрый день. Нам надо оформить справку из Россий…" at bounding box center [365, 120] width 403 height 207
drag, startPoint x: 287, startPoint y: 107, endPoint x: 254, endPoint y: 98, distance: 33.9
click at [287, 107] on div "22.07, вторник Sergey Razumkov Добрый день. Нам надо оформить справку из Россий…" at bounding box center [365, 120] width 403 height 207
click at [327, 247] on textarea at bounding box center [368, 247] width 382 height 38
type textarea "Направим скан, как только получим документ. Сегодня уточним у посольства статус…"
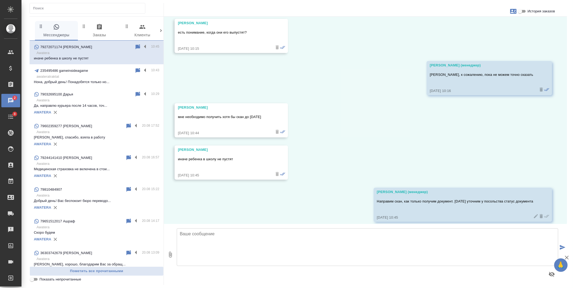
click at [90, 81] on p "Нона, добрый день! Понадобятся только но..." at bounding box center [96, 81] width 125 height 5
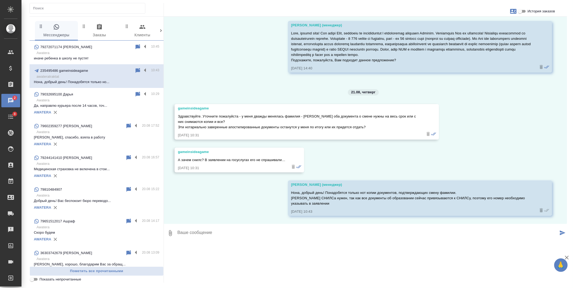
scroll to position [143, 0]
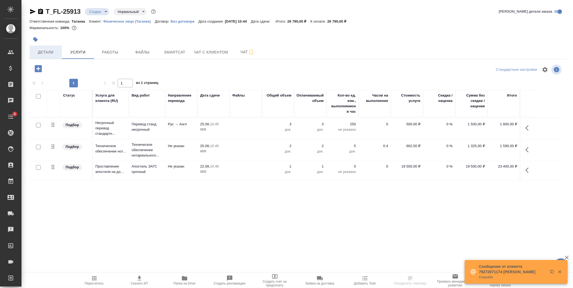
click at [51, 51] on span "Детали" at bounding box center [46, 52] width 26 height 7
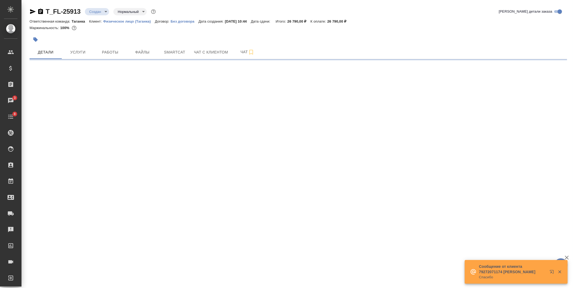
select select "RU"
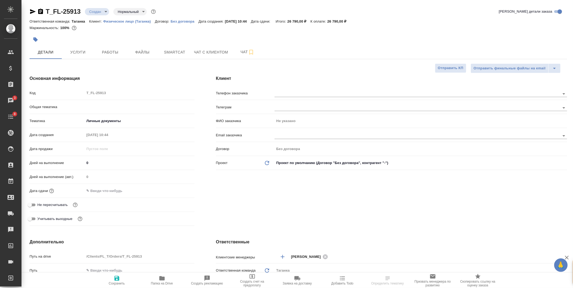
type textarea "x"
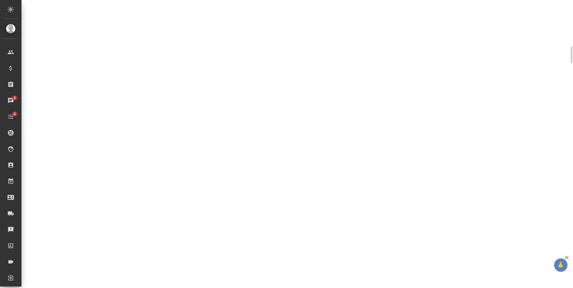
select select "RU"
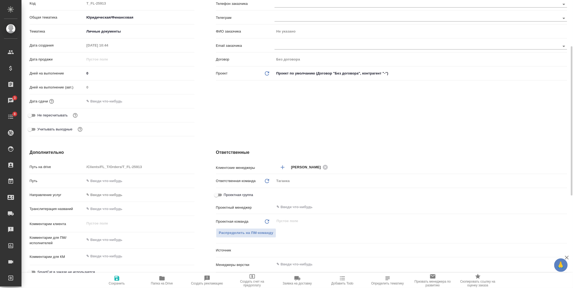
type textarea "x"
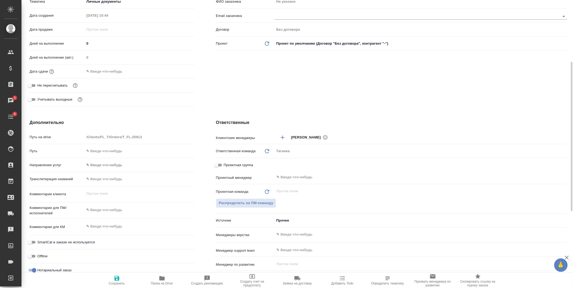
scroll to position [30, 0]
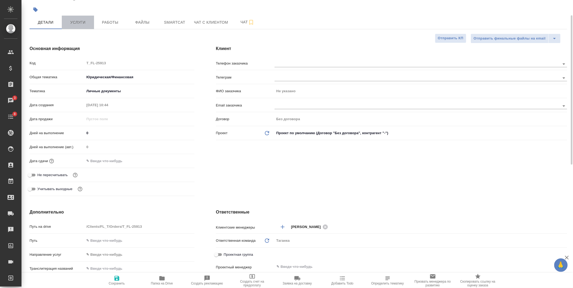
click at [84, 18] on button "Услуги" at bounding box center [78, 22] width 32 height 13
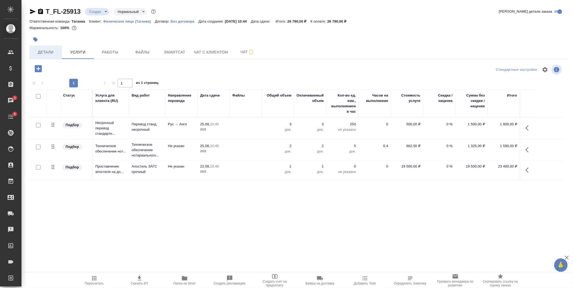
click at [46, 54] on span "Детали" at bounding box center [46, 52] width 26 height 7
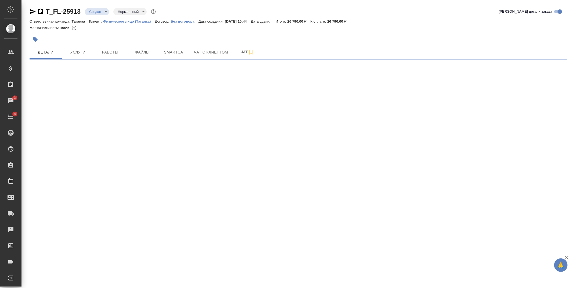
select select "RU"
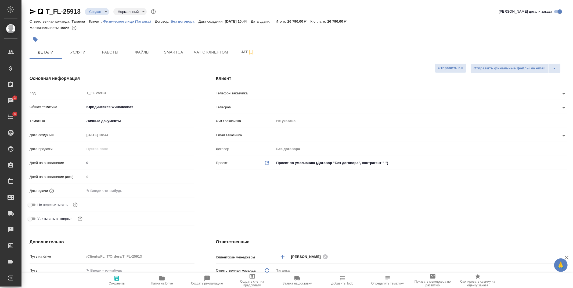
type textarea "x"
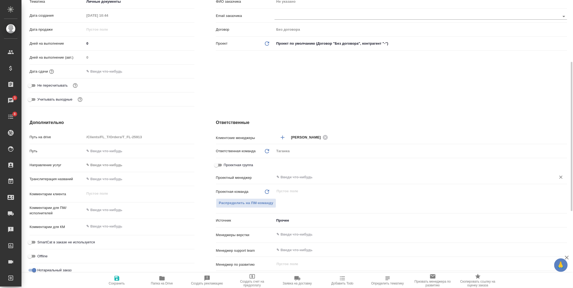
click at [300, 175] on input "text" at bounding box center [411, 177] width 271 height 6
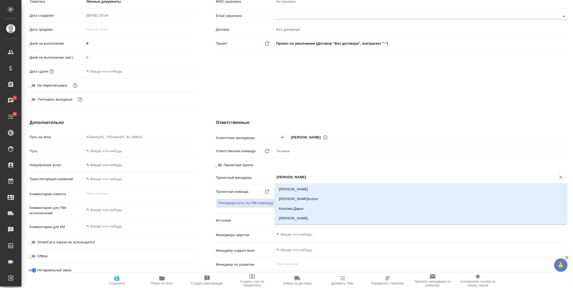
type input "[PERSON_NAME]"
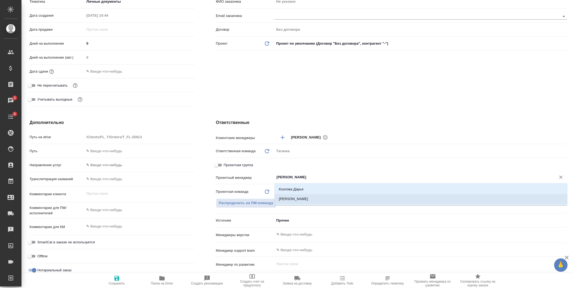
click at [308, 197] on li "[PERSON_NAME]" at bounding box center [421, 199] width 293 height 10
type textarea "x"
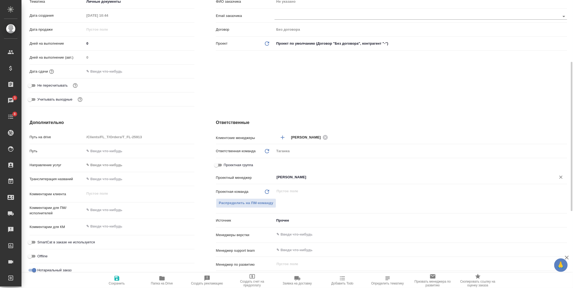
type input "[PERSON_NAME]"
click at [123, 275] on span "Сохранить" at bounding box center [117, 280] width 39 height 10
type textarea "x"
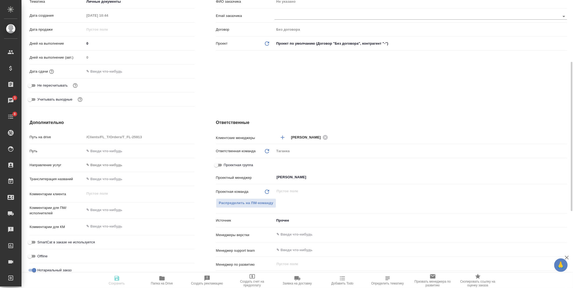
type textarea "x"
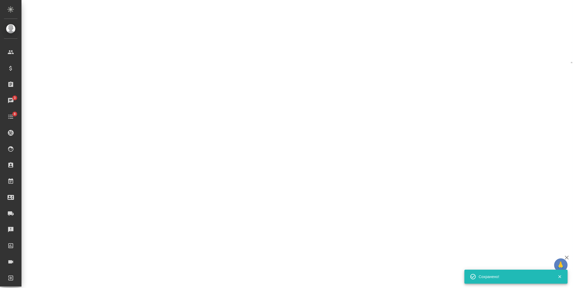
select select "RU"
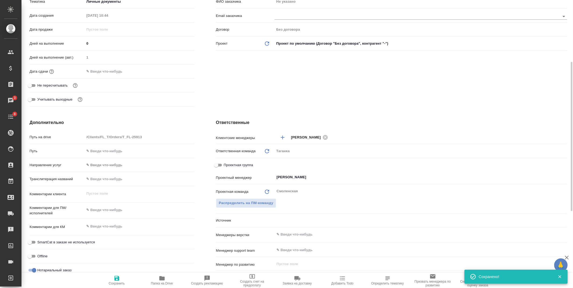
type textarea "x"
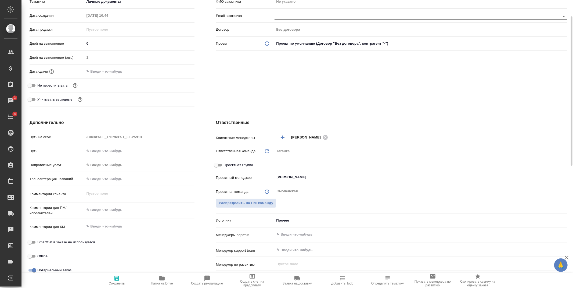
scroll to position [0, 0]
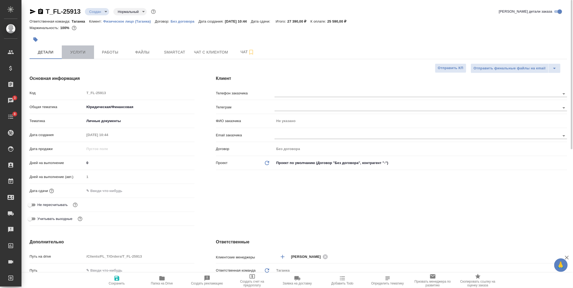
click at [70, 52] on span "Услуги" at bounding box center [78, 52] width 26 height 7
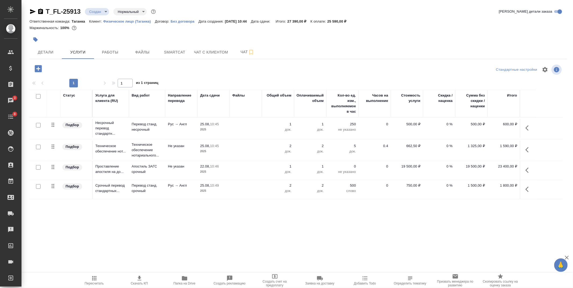
click at [377, 239] on div ".cls-1 fill:#fff; AWATERA [PERSON_NAME] Спецификации Заказы 3 Чаты 8 Todo Проек…" at bounding box center [286, 144] width 573 height 288
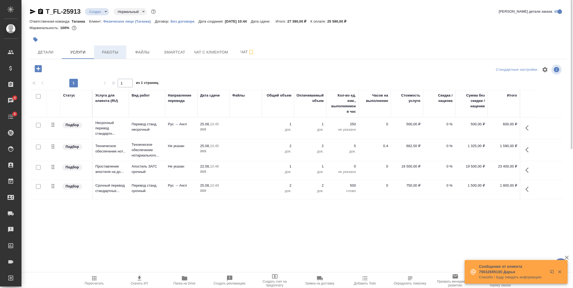
click at [110, 54] on span "Работы" at bounding box center [110, 52] width 26 height 7
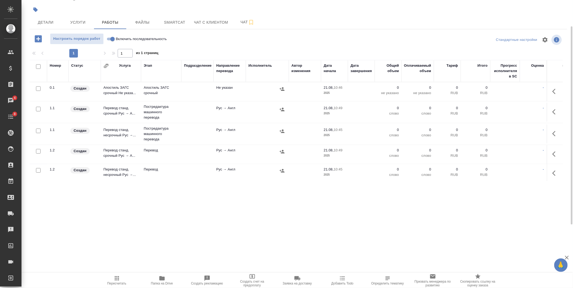
click at [191, 90] on td at bounding box center [197, 91] width 32 height 19
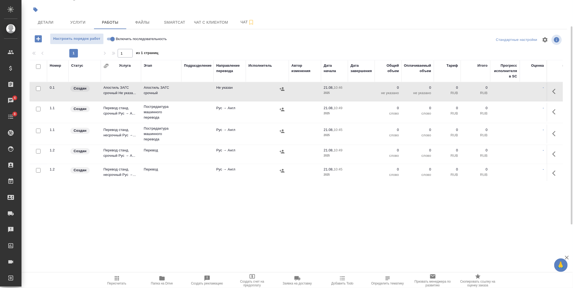
click at [194, 89] on td at bounding box center [197, 91] width 32 height 19
click at [48, 20] on span "Детали" at bounding box center [46, 22] width 26 height 7
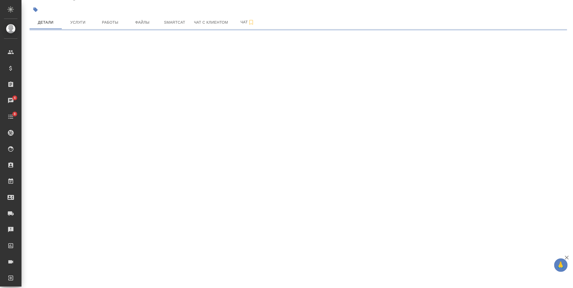
select select "RU"
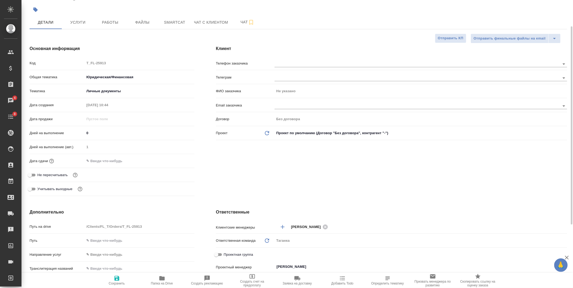
type textarea "x"
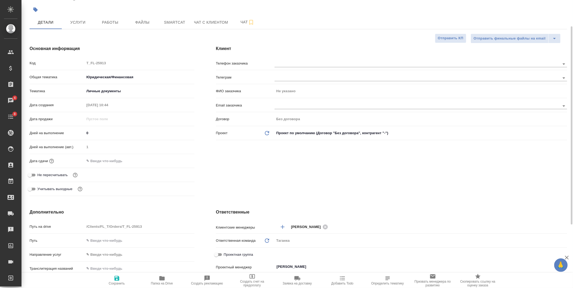
type textarea "x"
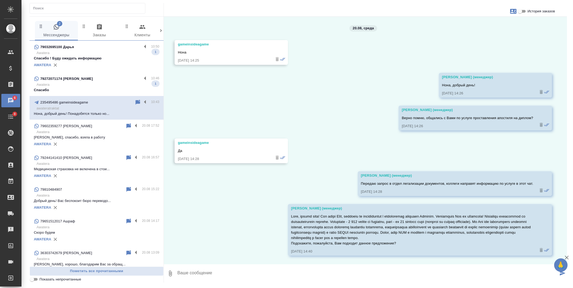
scroll to position [143, 0]
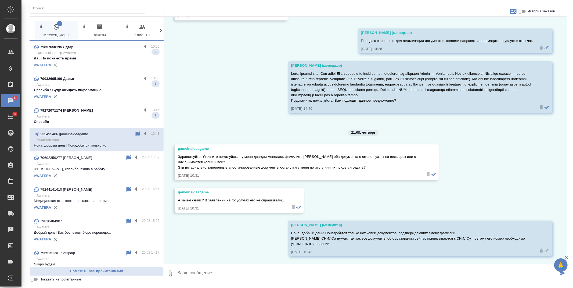
click at [105, 90] on p "Спасибо ! Буду ожидать информацию" at bounding box center [96, 89] width 125 height 5
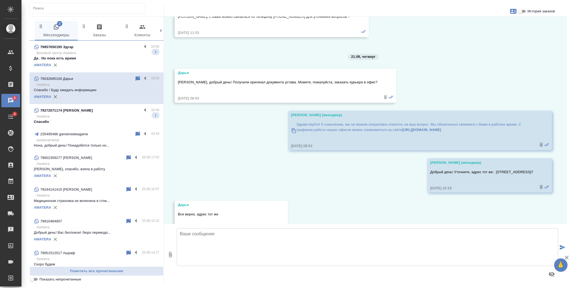
click at [104, 114] on p "Awatera" at bounding box center [98, 116] width 123 height 5
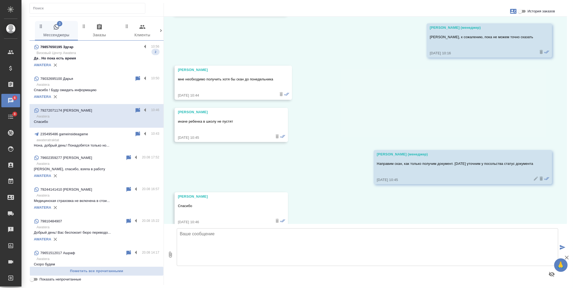
scroll to position [3527, 0]
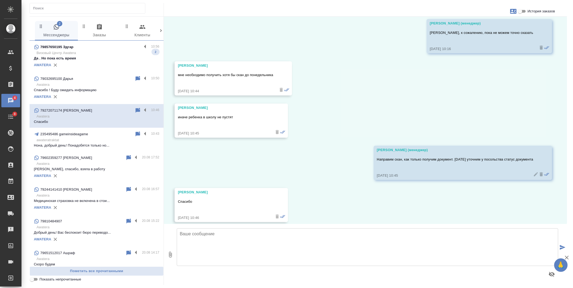
click at [108, 56] on p "Да . Но пока есть время" at bounding box center [96, 58] width 125 height 5
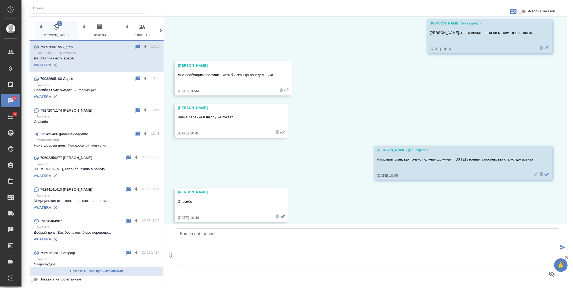
scroll to position [427, 0]
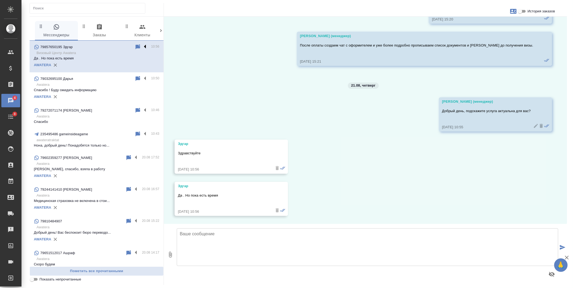
click at [142, 45] on label at bounding box center [146, 47] width 9 height 6
click at [0, 0] on input "checkbox" at bounding box center [0, 0] width 0 height 0
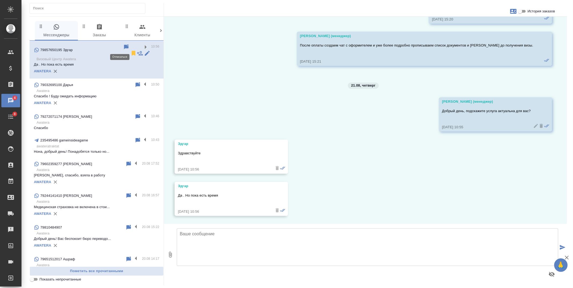
click at [132, 51] on icon at bounding box center [134, 53] width 4 height 5
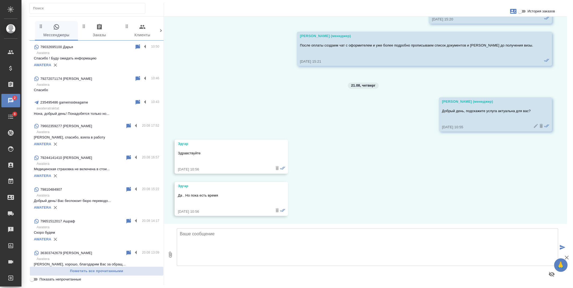
click at [86, 164] on p "Awatera" at bounding box center [98, 163] width 123 height 5
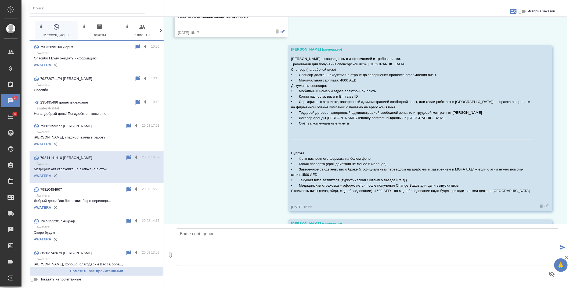
scroll to position [840, 0]
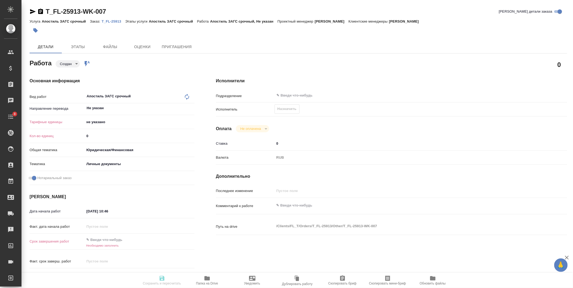
type textarea "x"
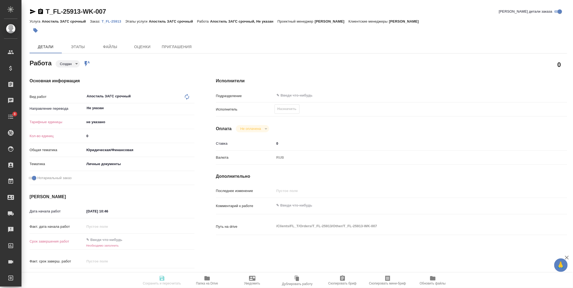
type textarea "x"
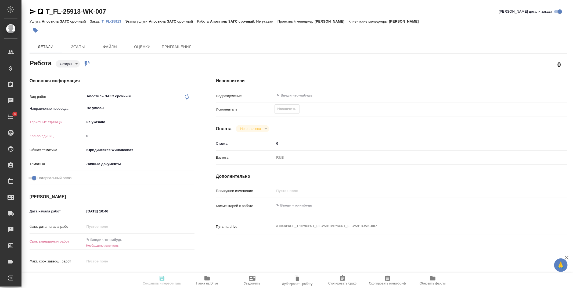
type textarea "x"
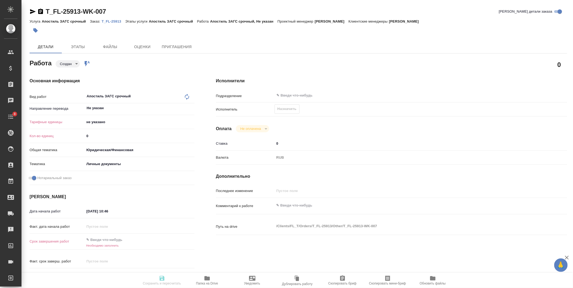
type textarea "x"
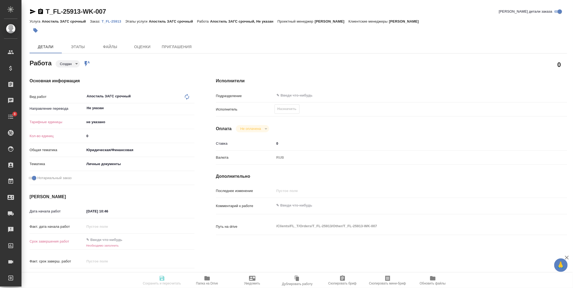
type textarea "x"
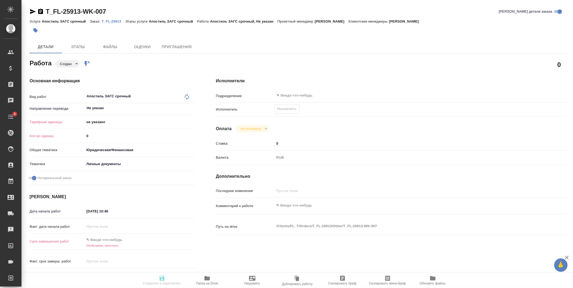
type textarea "x"
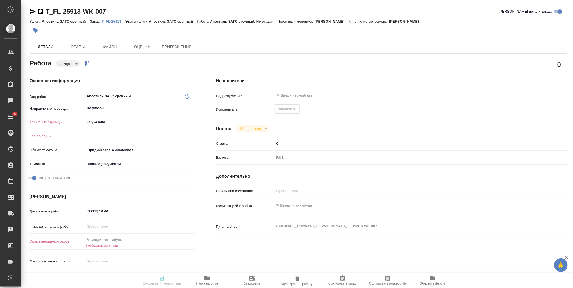
type textarea "x"
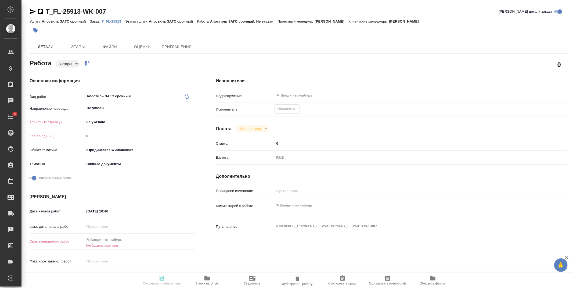
type textarea "x"
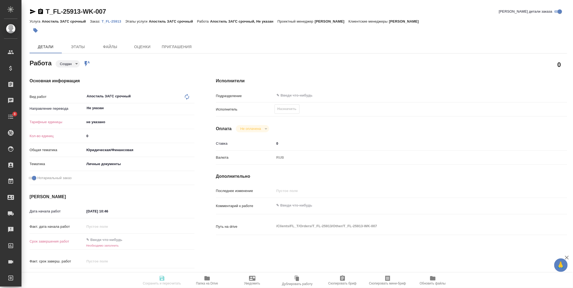
type textarea "x"
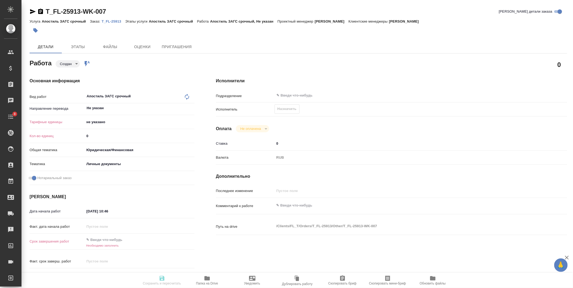
type textarea "x"
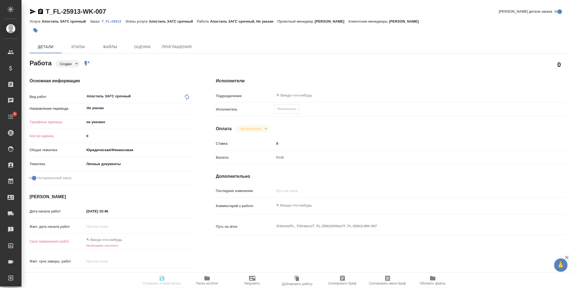
type textarea "x"
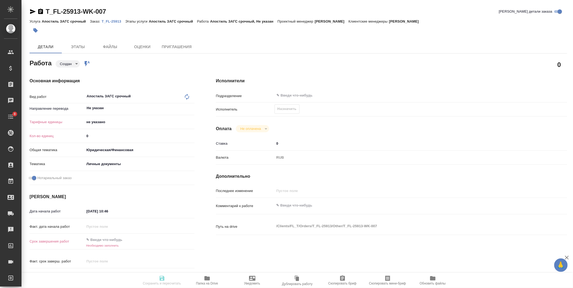
type textarea "x"
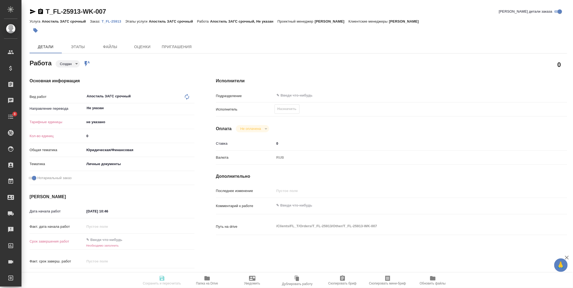
click at [97, 123] on body "🙏 .cls-1 fill:#fff; AWATERA [PERSON_NAME] Спецификации Заказы Чаты 8 Todo Проек…" at bounding box center [286, 144] width 573 height 288
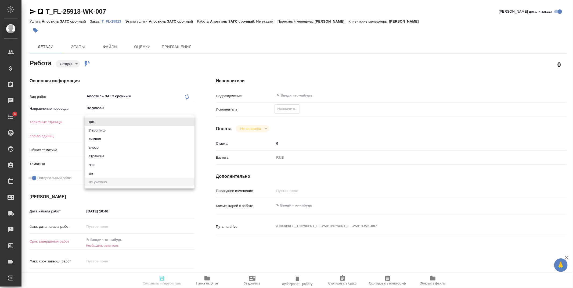
type textarea "x"
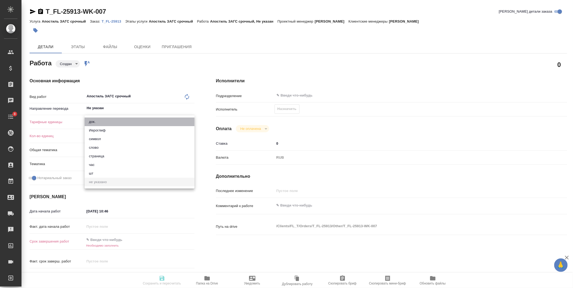
click at [100, 122] on li "док." at bounding box center [140, 121] width 110 height 9
type textarea "x"
type input "5a8b1489cc6b4906c91bfd8b"
type textarea "x"
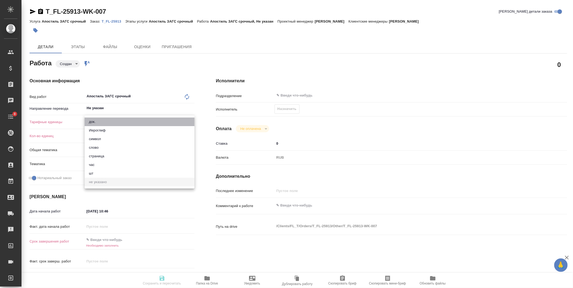
type textarea "x"
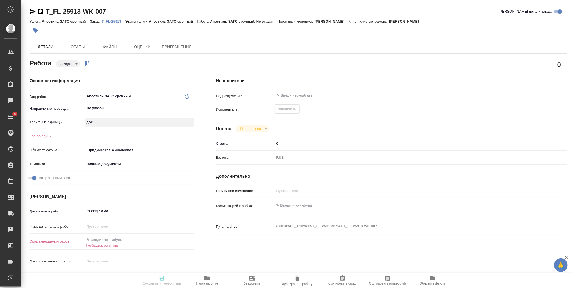
type textarea "x"
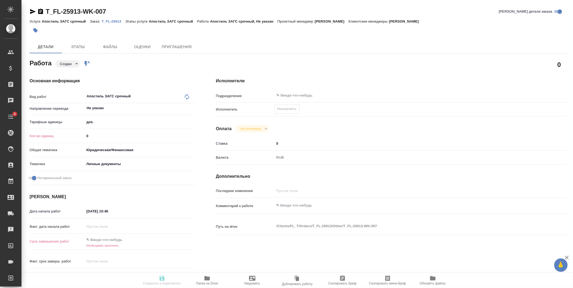
drag, startPoint x: 96, startPoint y: 133, endPoint x: 63, endPoint y: 135, distance: 33.1
click at [63, 135] on div "Кол-во единиц 0" at bounding box center [112, 135] width 165 height 9
type textarea "x"
type input "1"
type textarea "x"
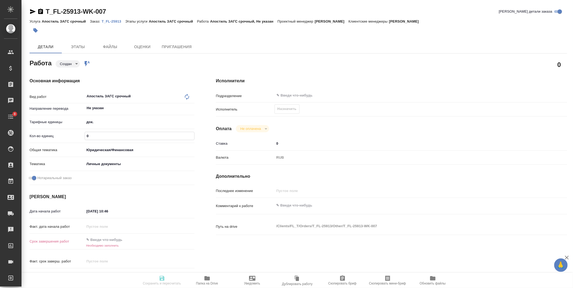
type textarea "x"
type input "1"
click at [101, 239] on input "text" at bounding box center [108, 240] width 47 height 8
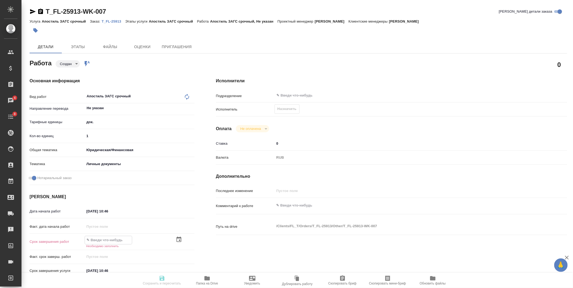
type textarea "x"
type input "2_.__.____ __:__"
type textarea "x"
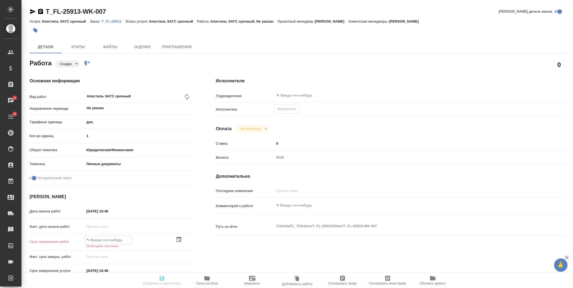
type textarea "x"
type input "2_.__.____ __:__"
click at [93, 211] on input "[DATE] 10:46" at bounding box center [108, 210] width 47 height 8
click at [93, 211] on input "[DATE] 10:46" at bounding box center [108, 211] width 47 height 8
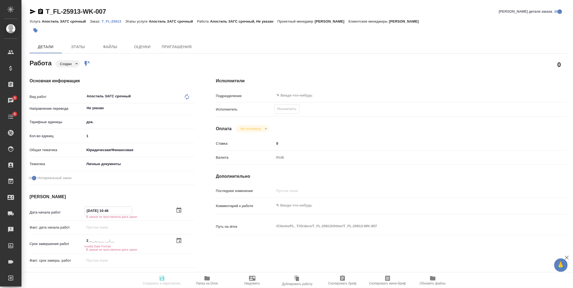
click at [98, 238] on input "2_.__.____ __:__" at bounding box center [108, 241] width 47 height 8
drag, startPoint x: 119, startPoint y: 240, endPoint x: 81, endPoint y: 240, distance: 38.2
click at [81, 240] on div "Срок завершения работ 2_.__.____ __:__ Invalid Date Format В заказе не проставл…" at bounding box center [112, 243] width 165 height 15
paste input "[DATE] 10:46"
type textarea "x"
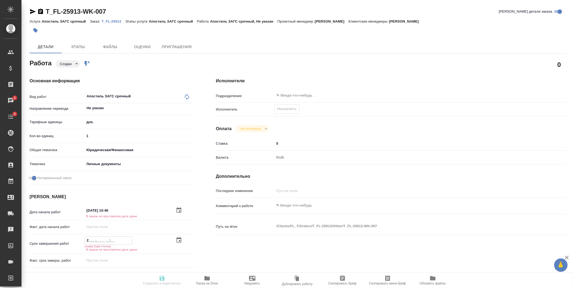
type input "[DATE] 10:46"
type textarea "x"
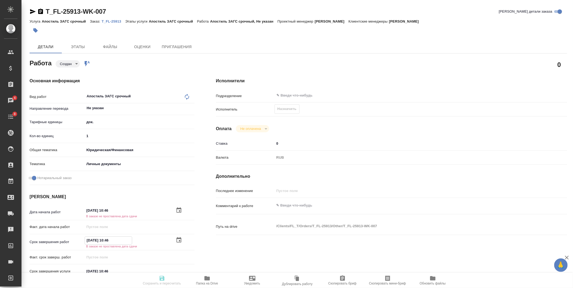
click at [92, 240] on input "[DATE] 10:46" at bounding box center [108, 240] width 47 height 8
type input "[DATE] 10:46"
type textarea "x"
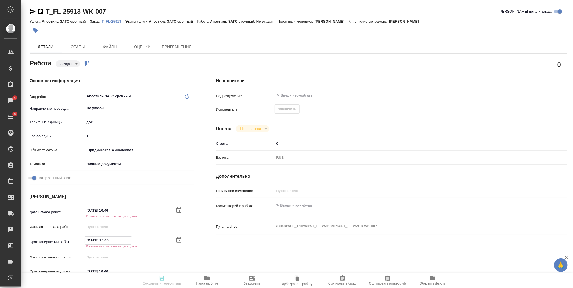
type textarea "x"
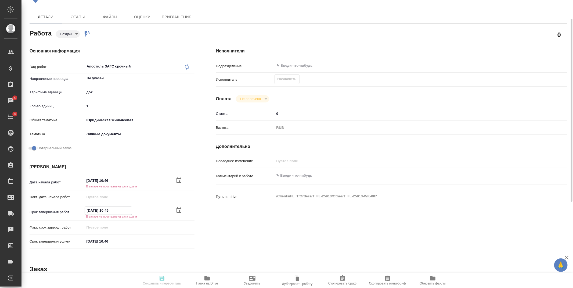
type input "[DATE] 10:46"
drag, startPoint x: 116, startPoint y: 242, endPoint x: 57, endPoint y: 242, distance: 59.4
click at [57, 242] on div "Срок завершения услуги [DATE] 10:46" at bounding box center [112, 240] width 165 height 9
paste input "1"
type textarea "x"
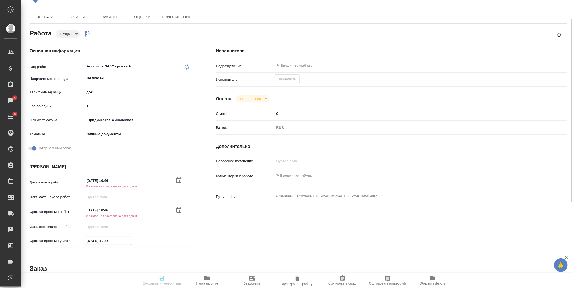
type input "[DATE] 10:46"
type textarea "x"
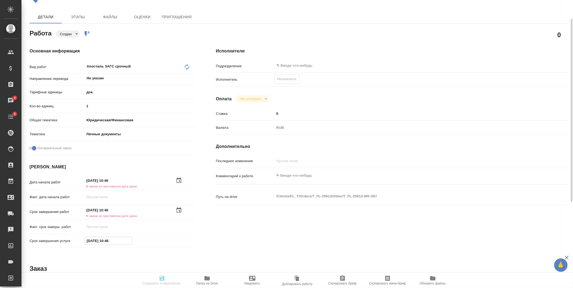
click at [90, 239] on input "[DATE] 10:46" at bounding box center [108, 241] width 47 height 8
type input "20.82.0251 04:6_"
type textarea "x"
type input "[DATE] 10:46"
type textarea "x"
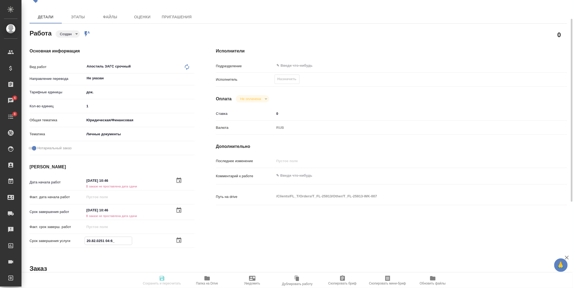
type textarea "x"
